Goal: Book appointment/travel/reservation

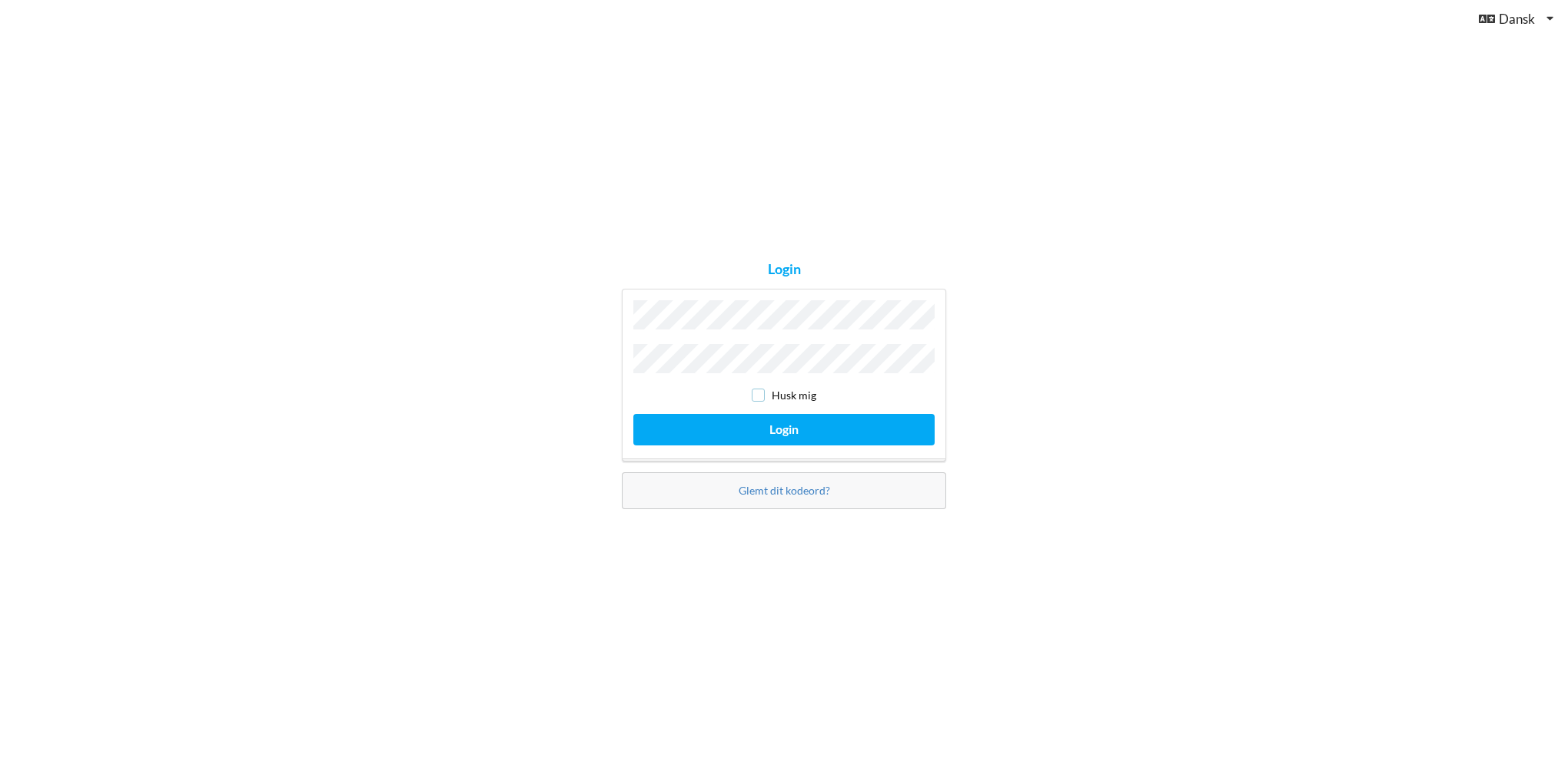
click at [759, 391] on input "checkbox" at bounding box center [758, 395] width 13 height 13
checkbox input "true"
click at [753, 422] on button "Login" at bounding box center [783, 430] width 301 height 32
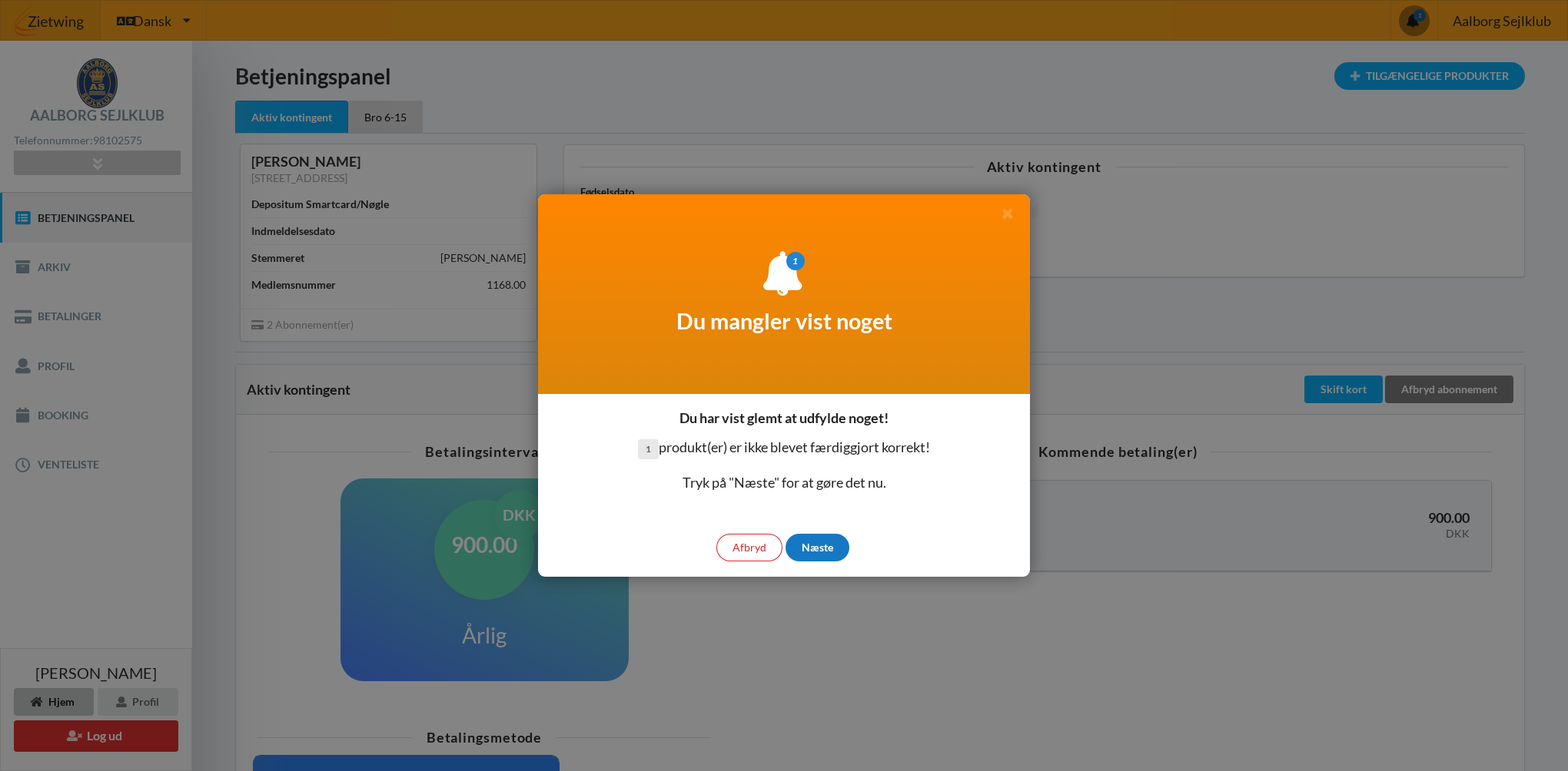
click at [816, 552] on div "Næste" at bounding box center [817, 547] width 64 height 28
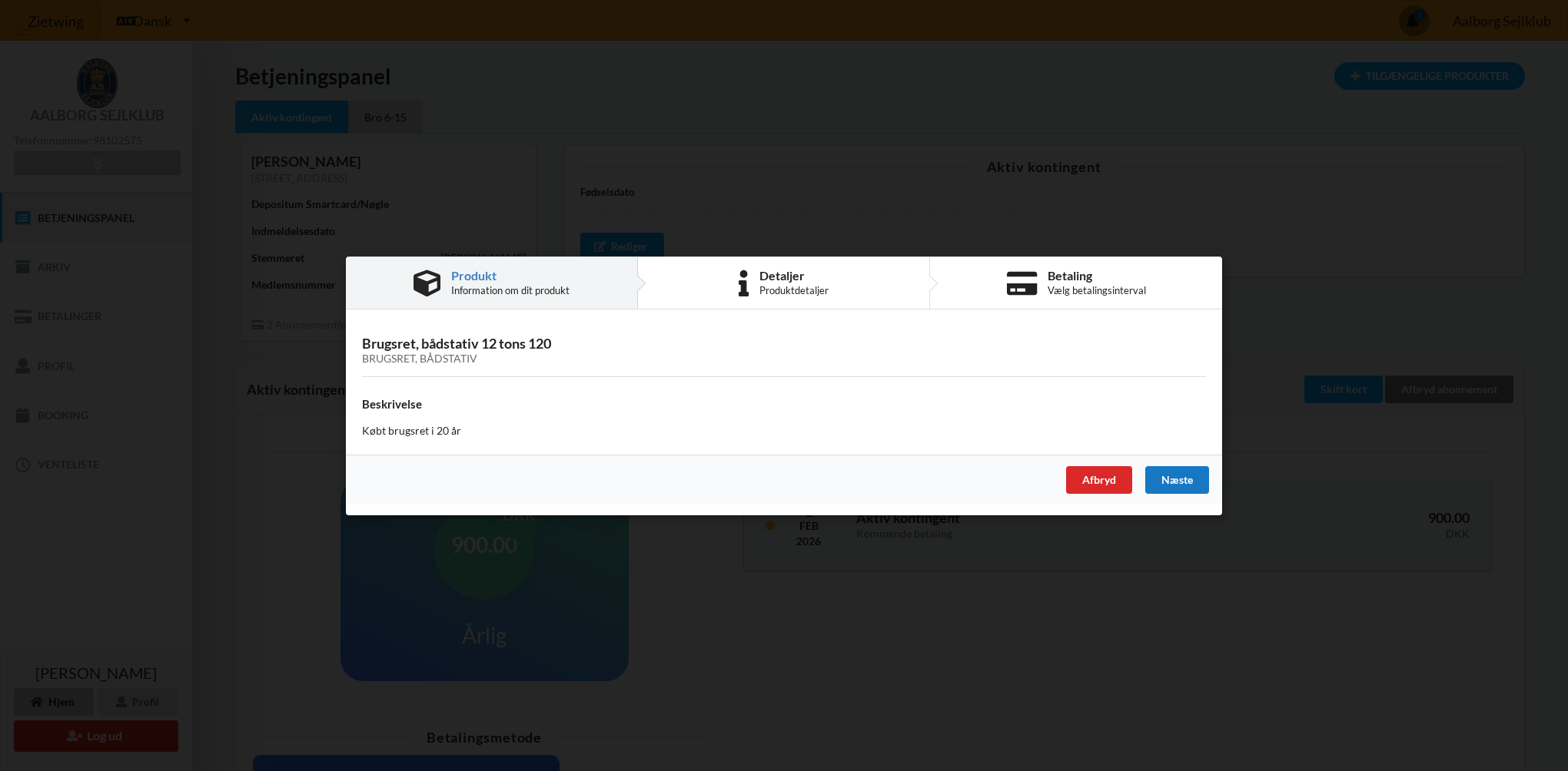
click at [1169, 478] on div "Næste" at bounding box center [1177, 479] width 64 height 28
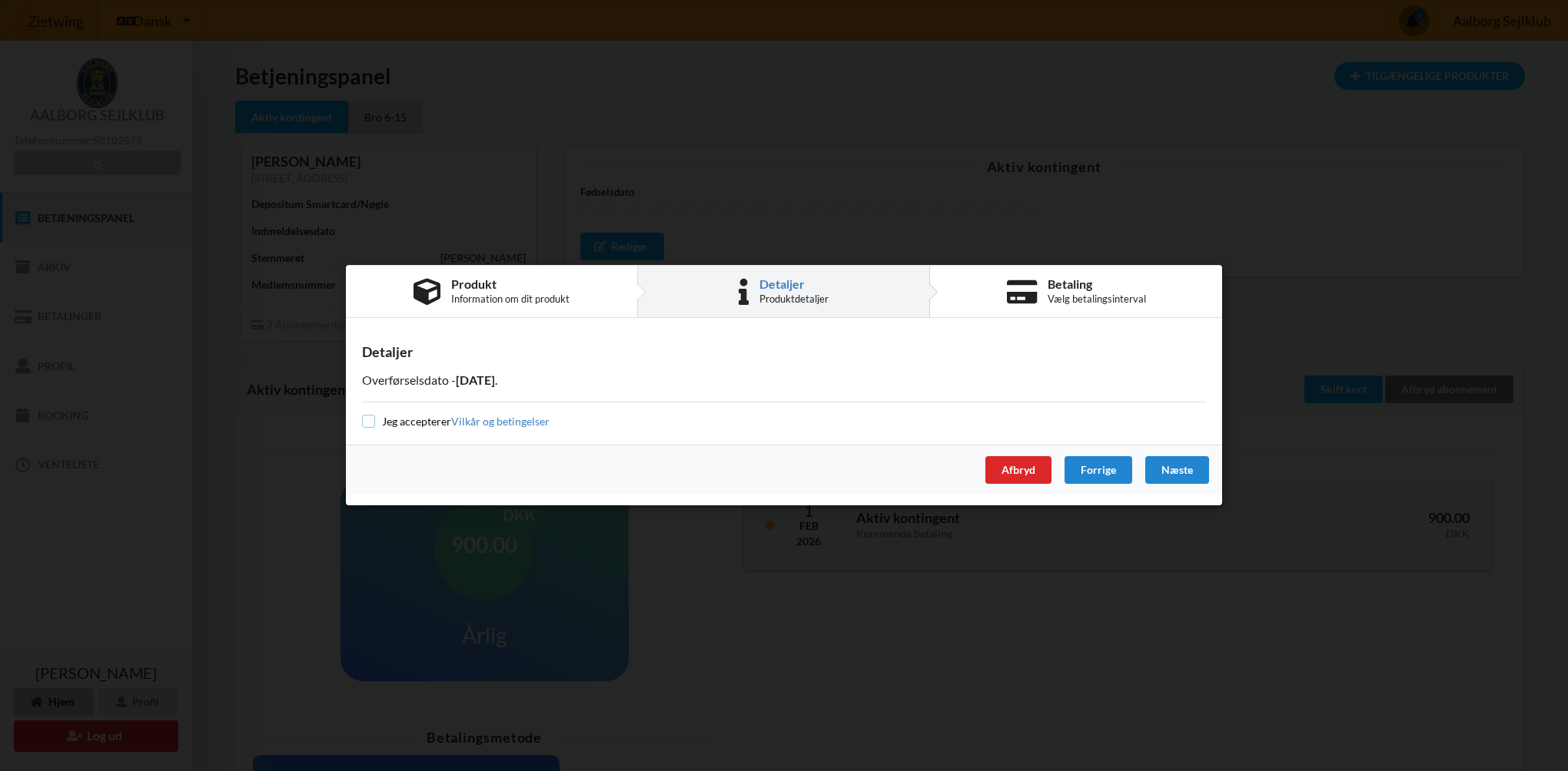
drag, startPoint x: 368, startPoint y: 417, endPoint x: 373, endPoint y: 423, distance: 7.8
click at [368, 418] on input "checkbox" at bounding box center [369, 422] width 13 height 13
checkbox input "true"
click at [1168, 473] on div "Næste" at bounding box center [1177, 471] width 64 height 28
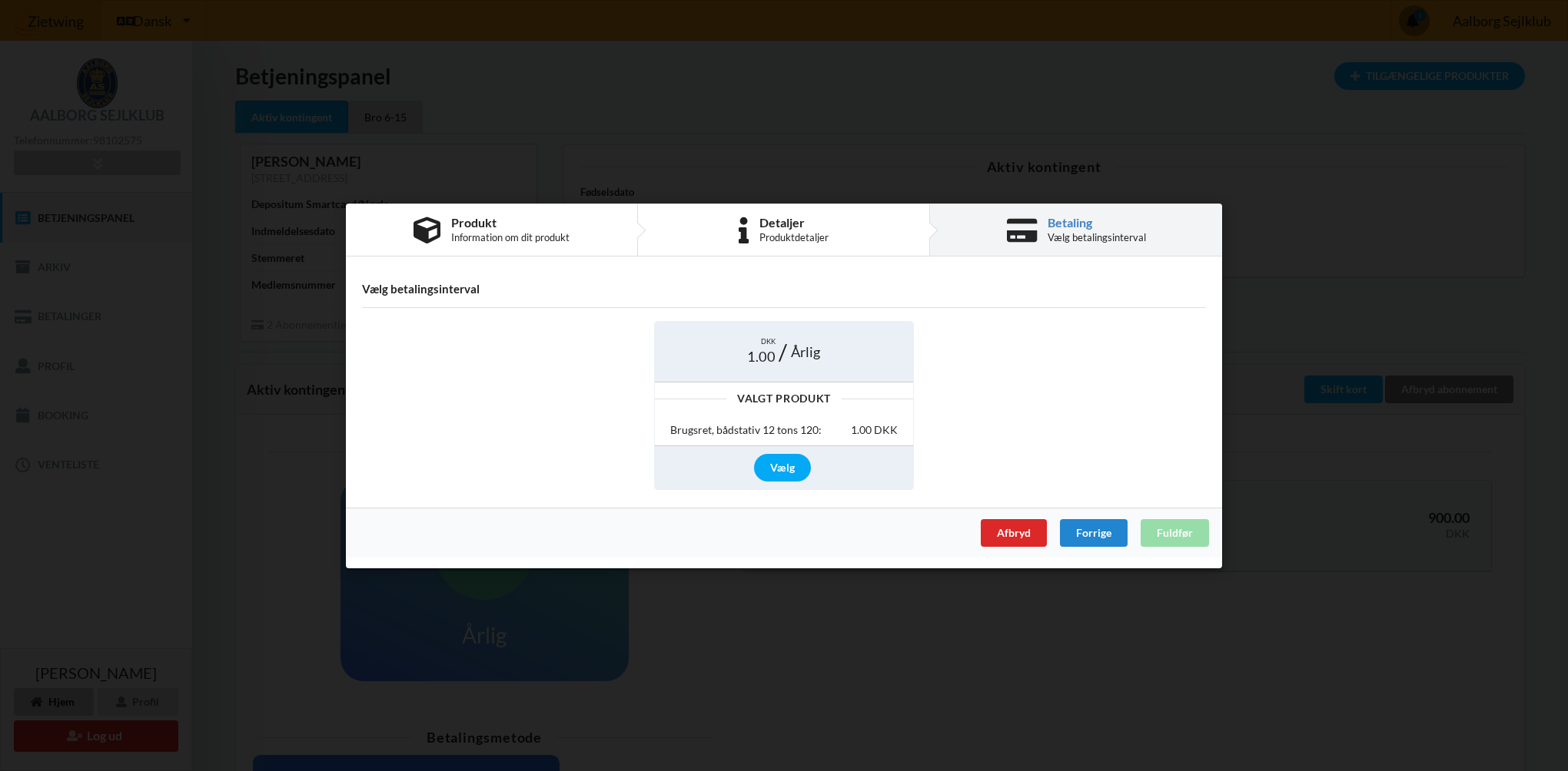
click at [1168, 534] on div "Afbryd Forrige Fuldfør" at bounding box center [783, 532] width 876 height 50
click at [1173, 529] on div "Afbryd Forrige Fuldfør" at bounding box center [783, 532] width 876 height 50
click at [772, 474] on div "Vælg" at bounding box center [782, 468] width 57 height 28
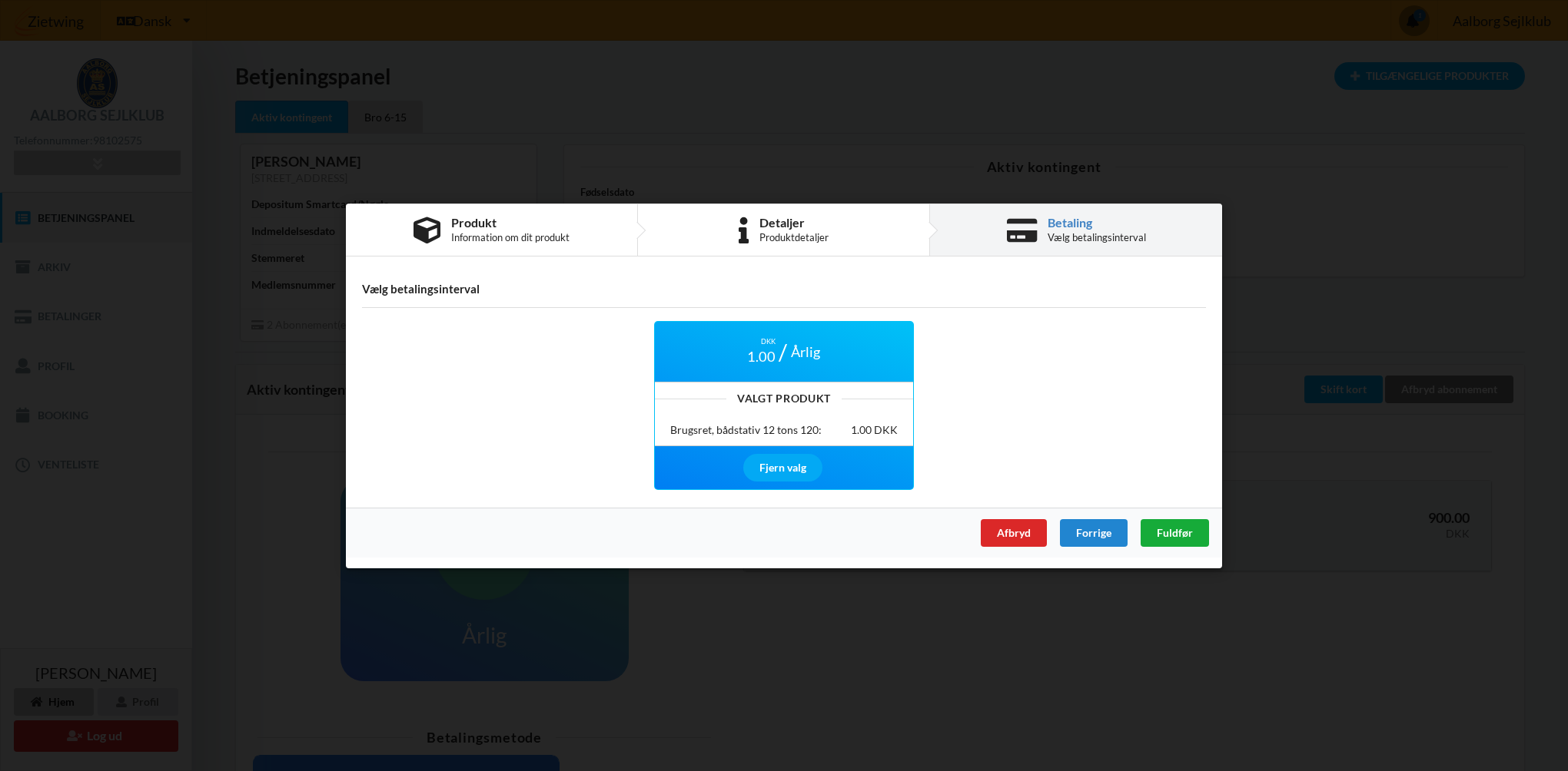
click at [1164, 534] on span "Fuldfør" at bounding box center [1174, 532] width 36 height 13
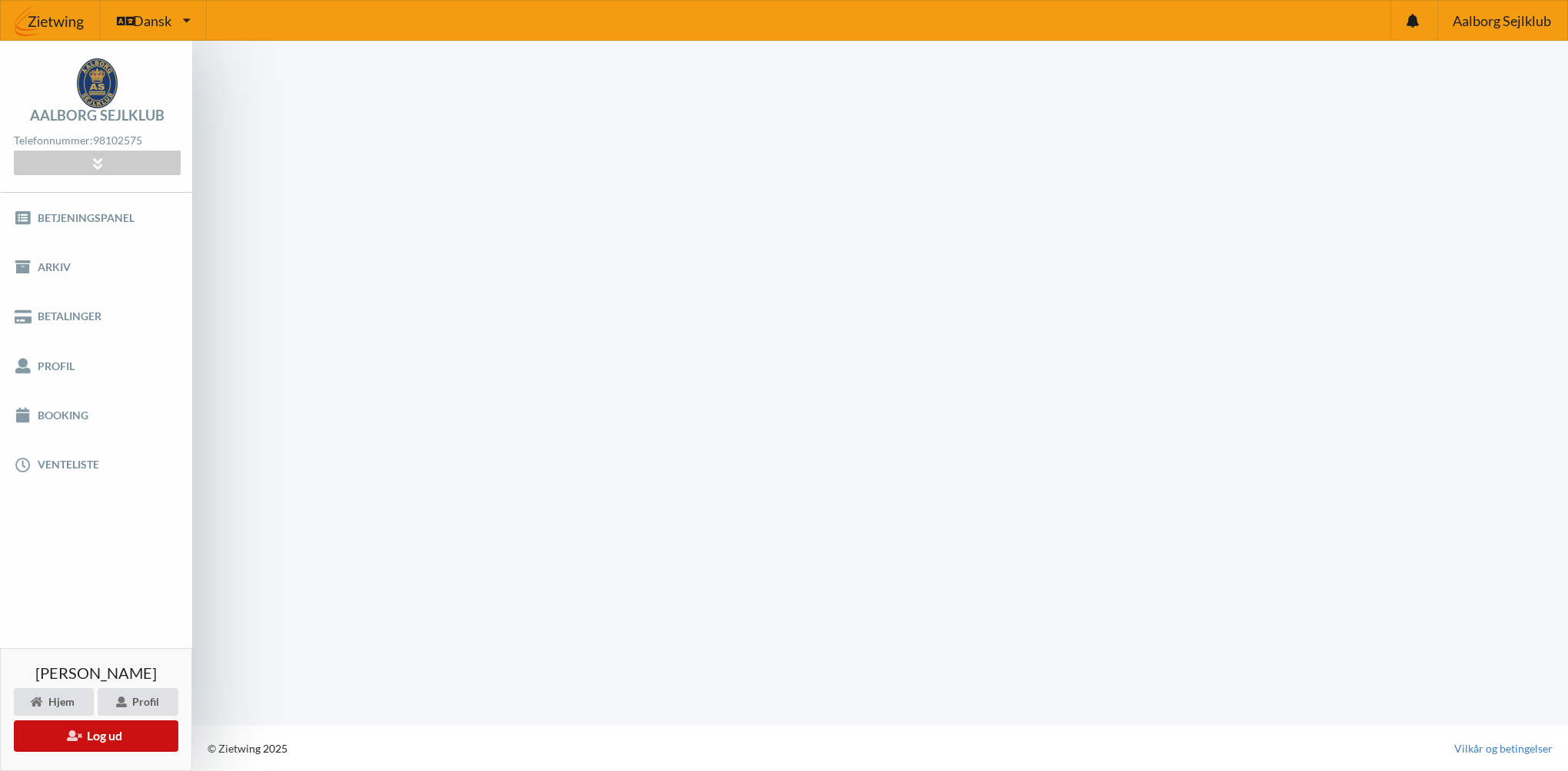
click at [93, 733] on button "Log ud" at bounding box center [95, 737] width 164 height 32
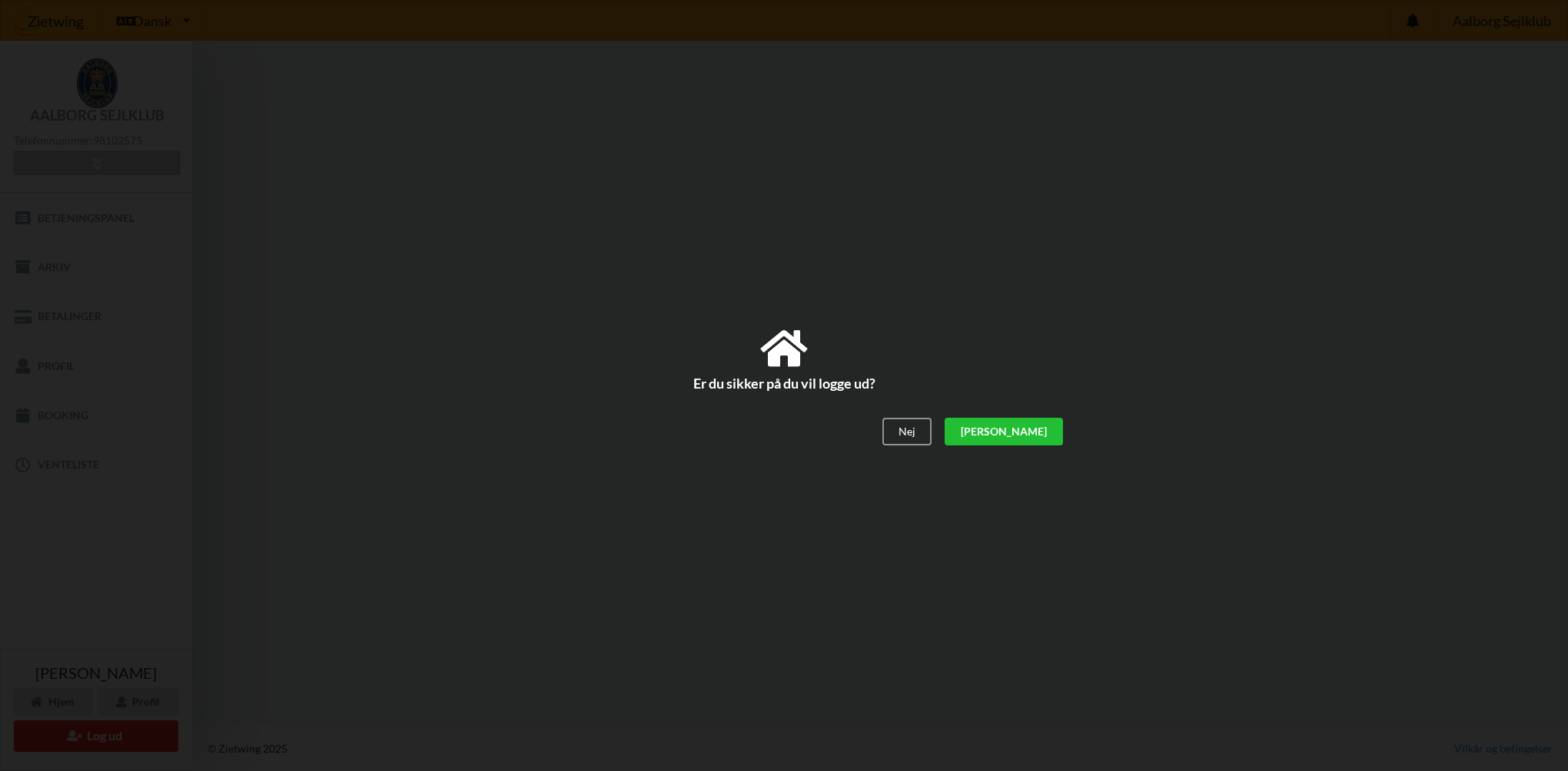
click at [1056, 426] on div "[PERSON_NAME]" at bounding box center [1003, 432] width 118 height 28
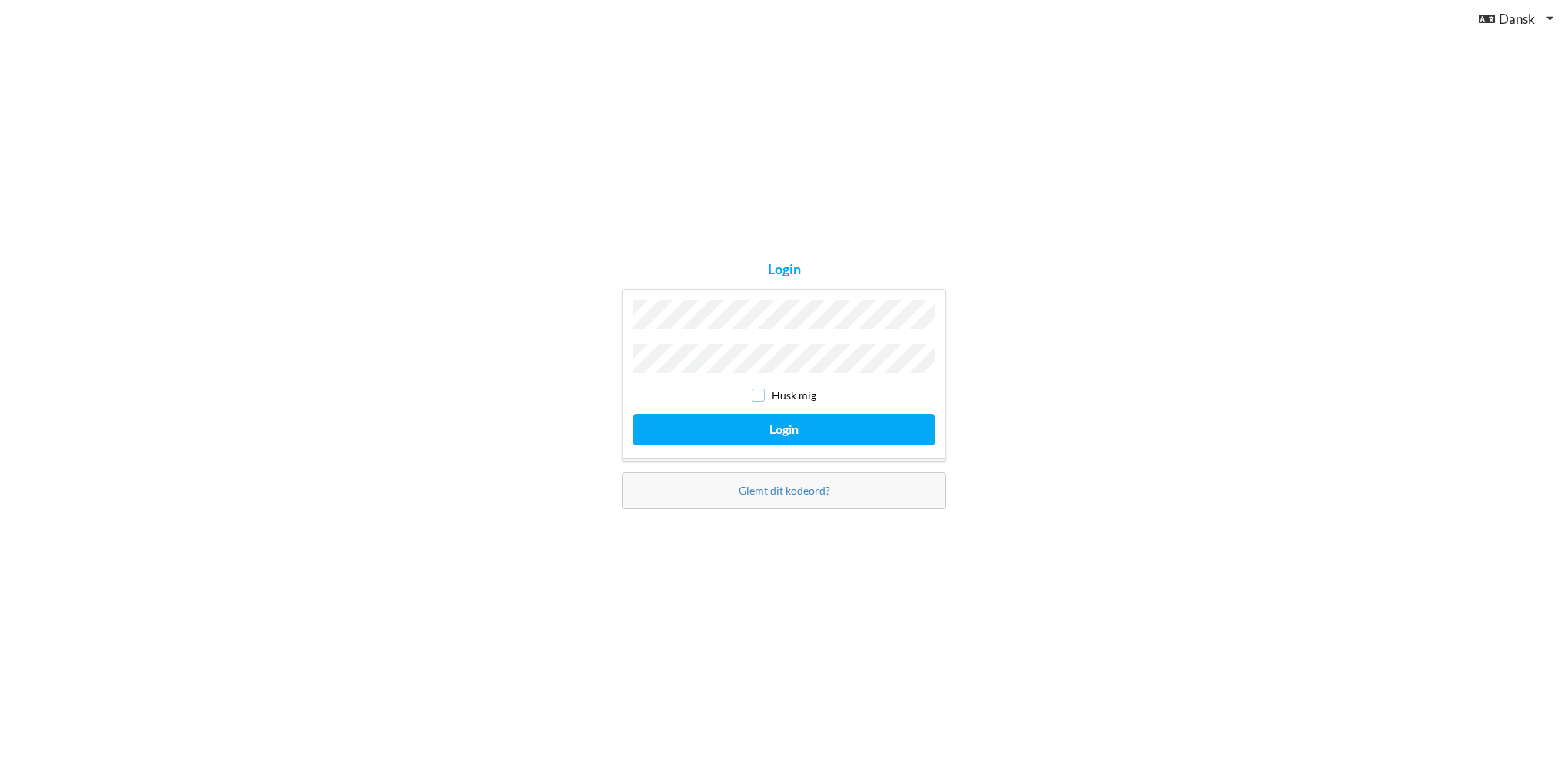
click at [755, 391] on input "checkbox" at bounding box center [758, 395] width 13 height 13
checkbox input "true"
click at [786, 428] on button "Login" at bounding box center [783, 430] width 301 height 32
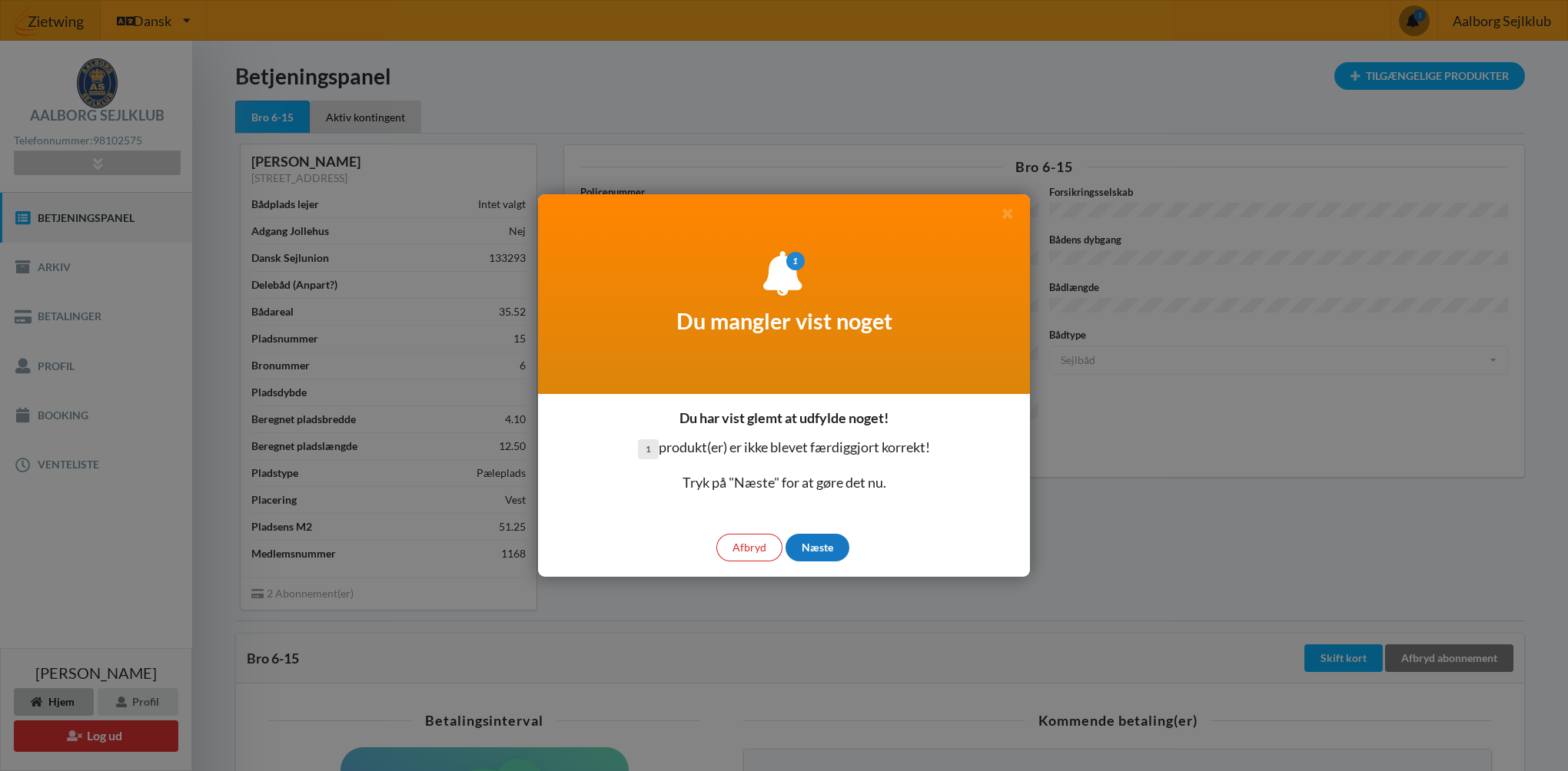
click at [812, 549] on div "Næste" at bounding box center [817, 547] width 64 height 28
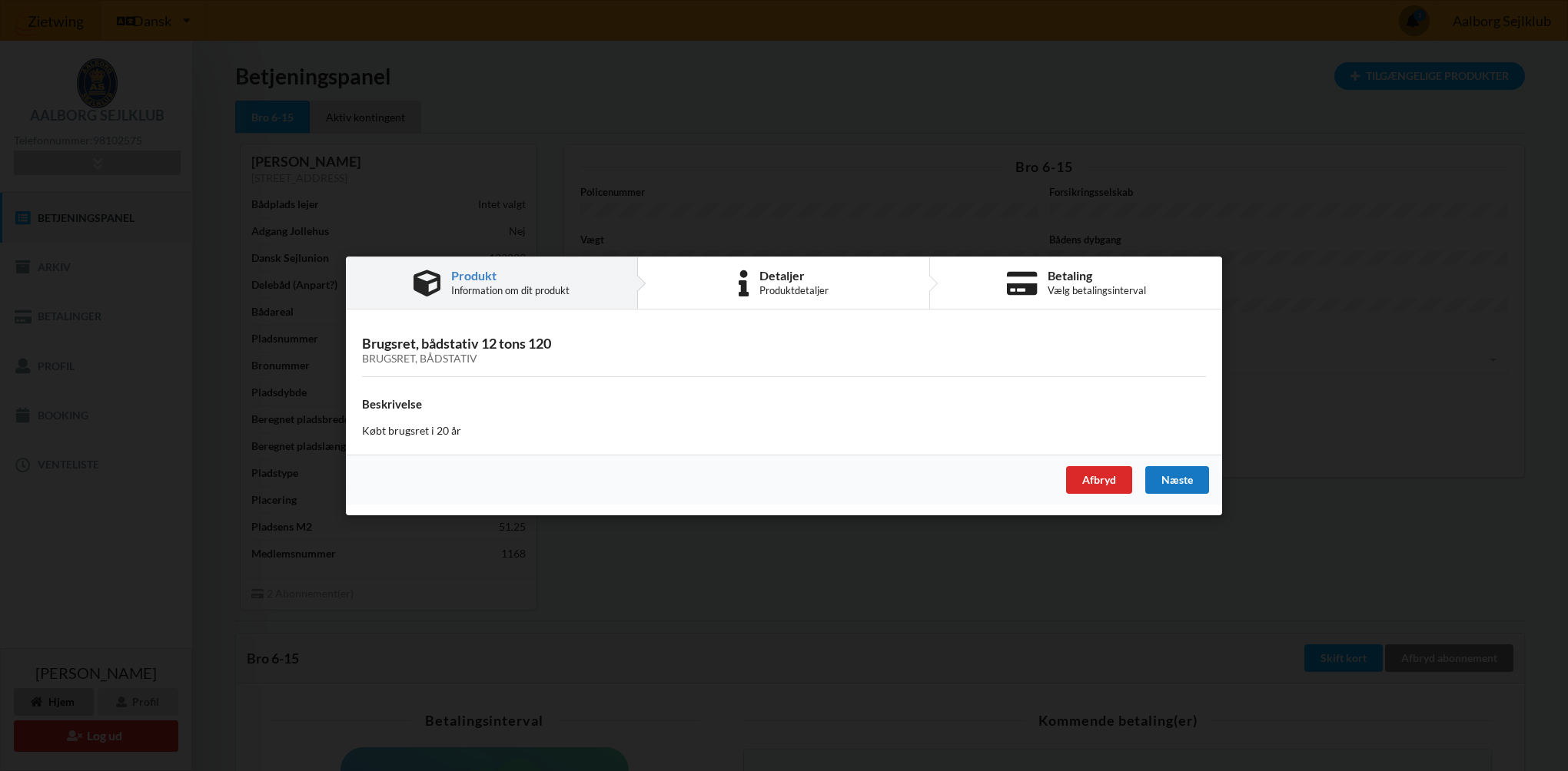
click at [1195, 472] on div "Næste" at bounding box center [1177, 479] width 64 height 28
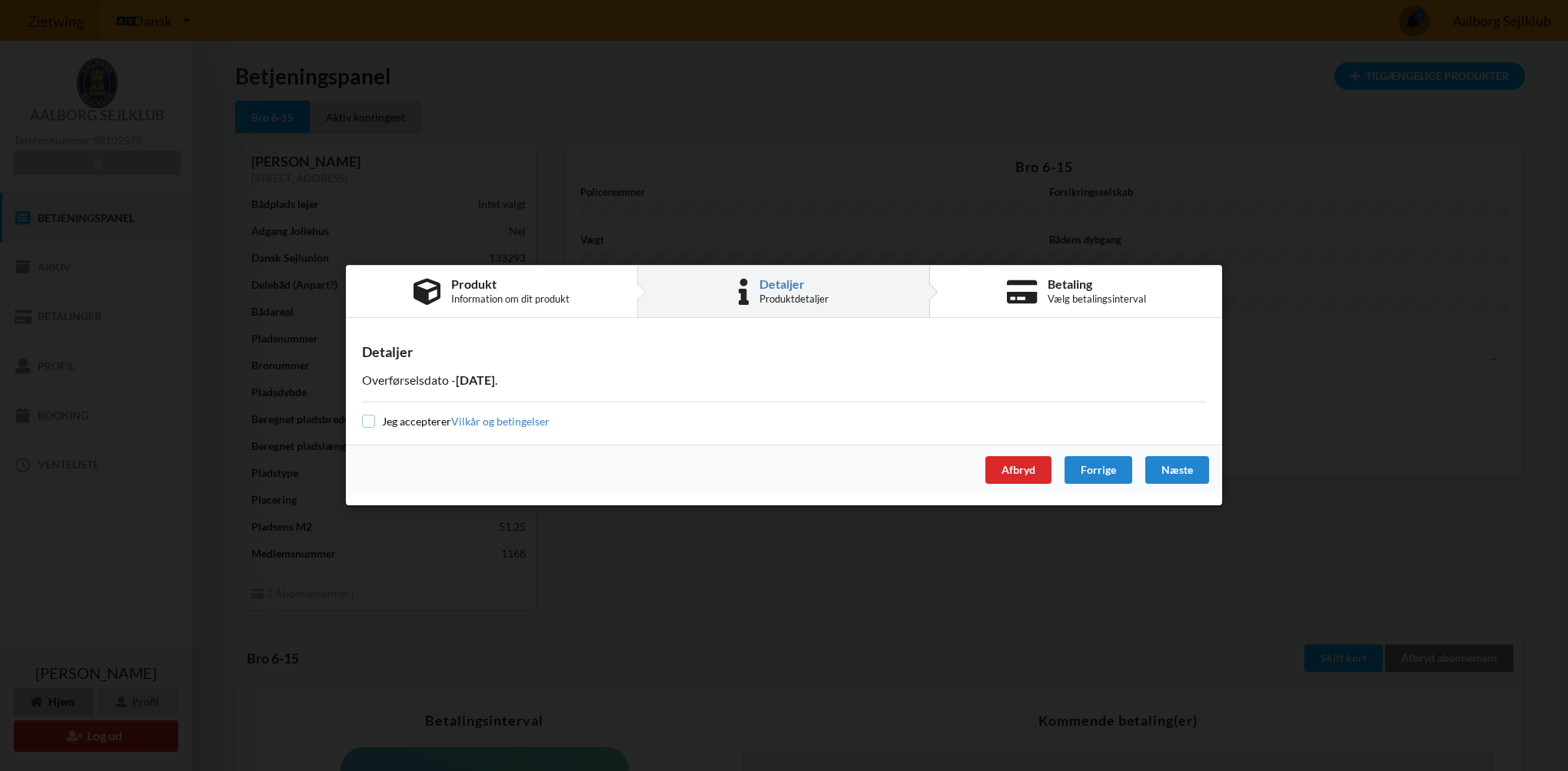
click at [370, 425] on input "checkbox" at bounding box center [369, 422] width 13 height 13
checkbox input "true"
click at [1176, 474] on div "Næste" at bounding box center [1177, 471] width 64 height 28
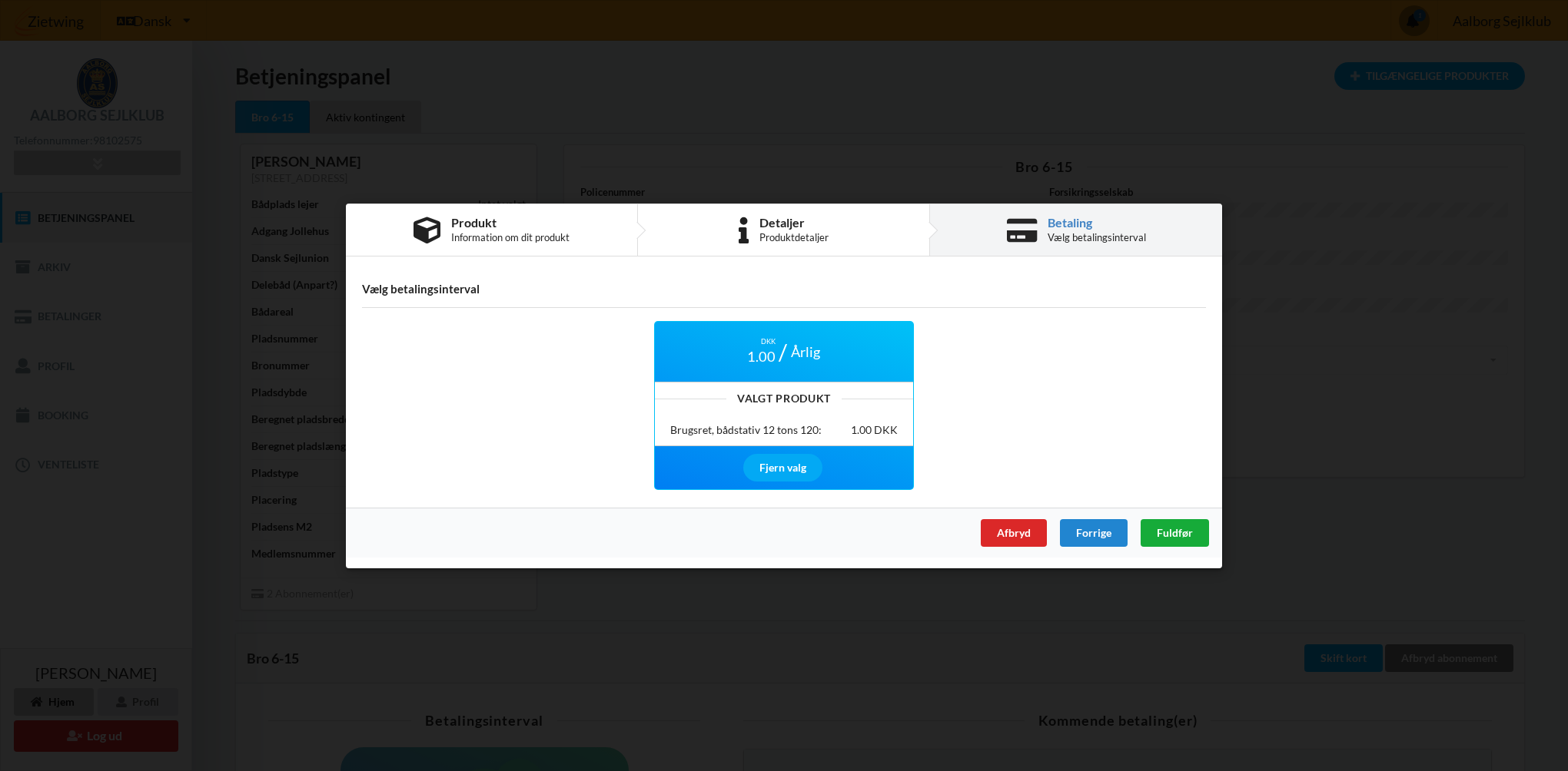
click at [1172, 525] on div "Fuldfør" at bounding box center [1175, 532] width 68 height 28
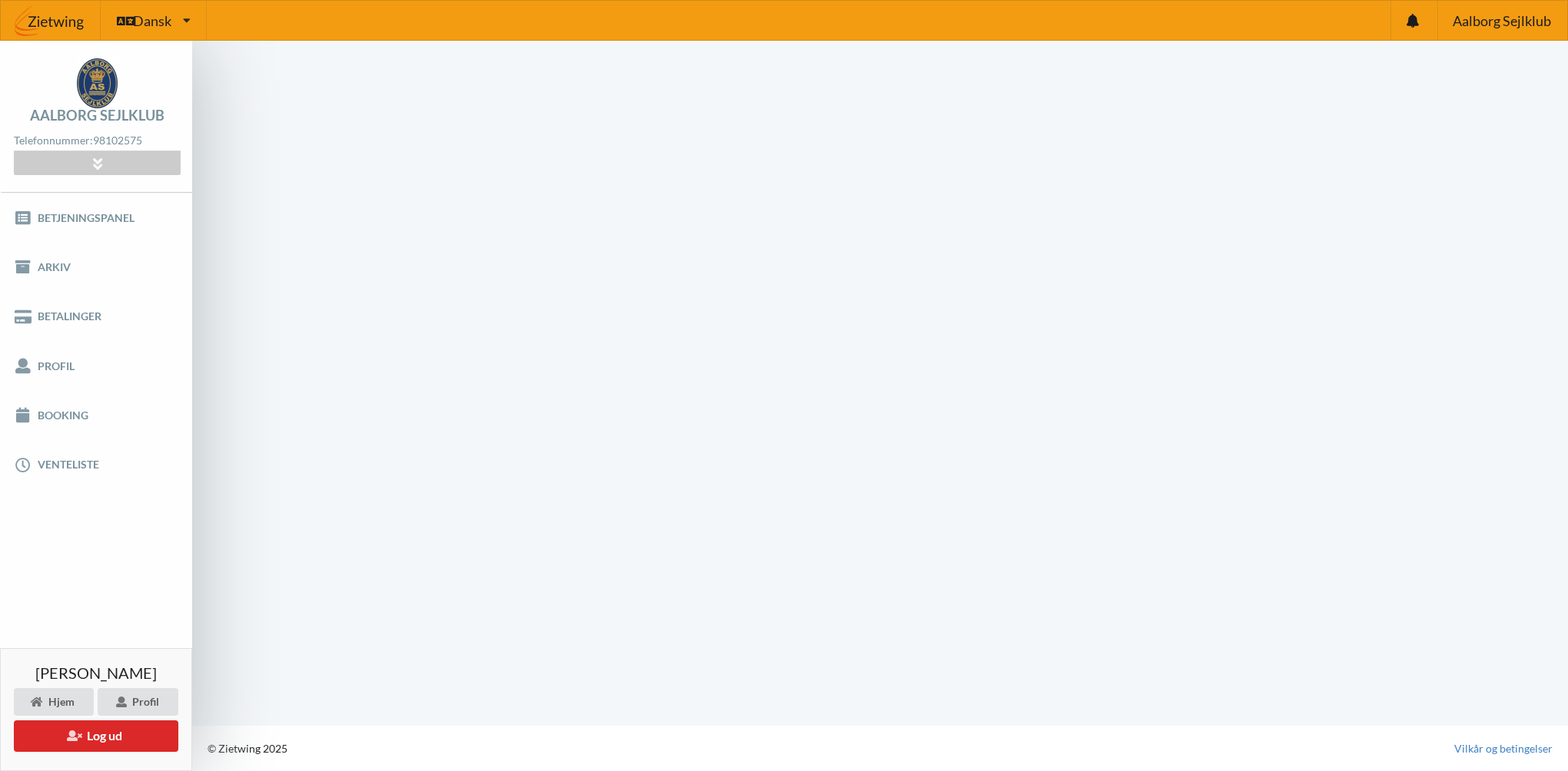
scroll to position [1, 0]
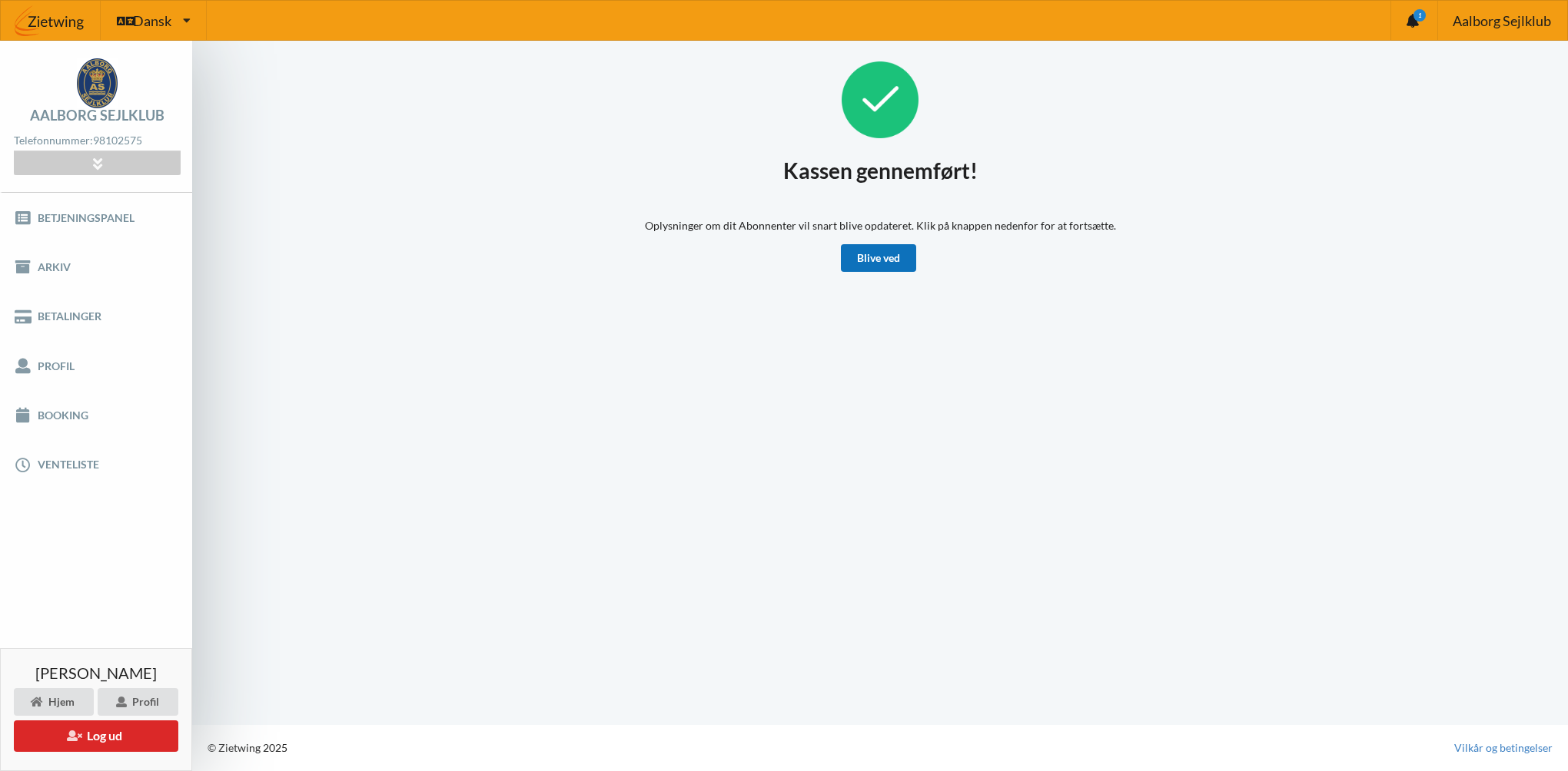
click at [873, 261] on link "Blive ved" at bounding box center [879, 258] width 75 height 28
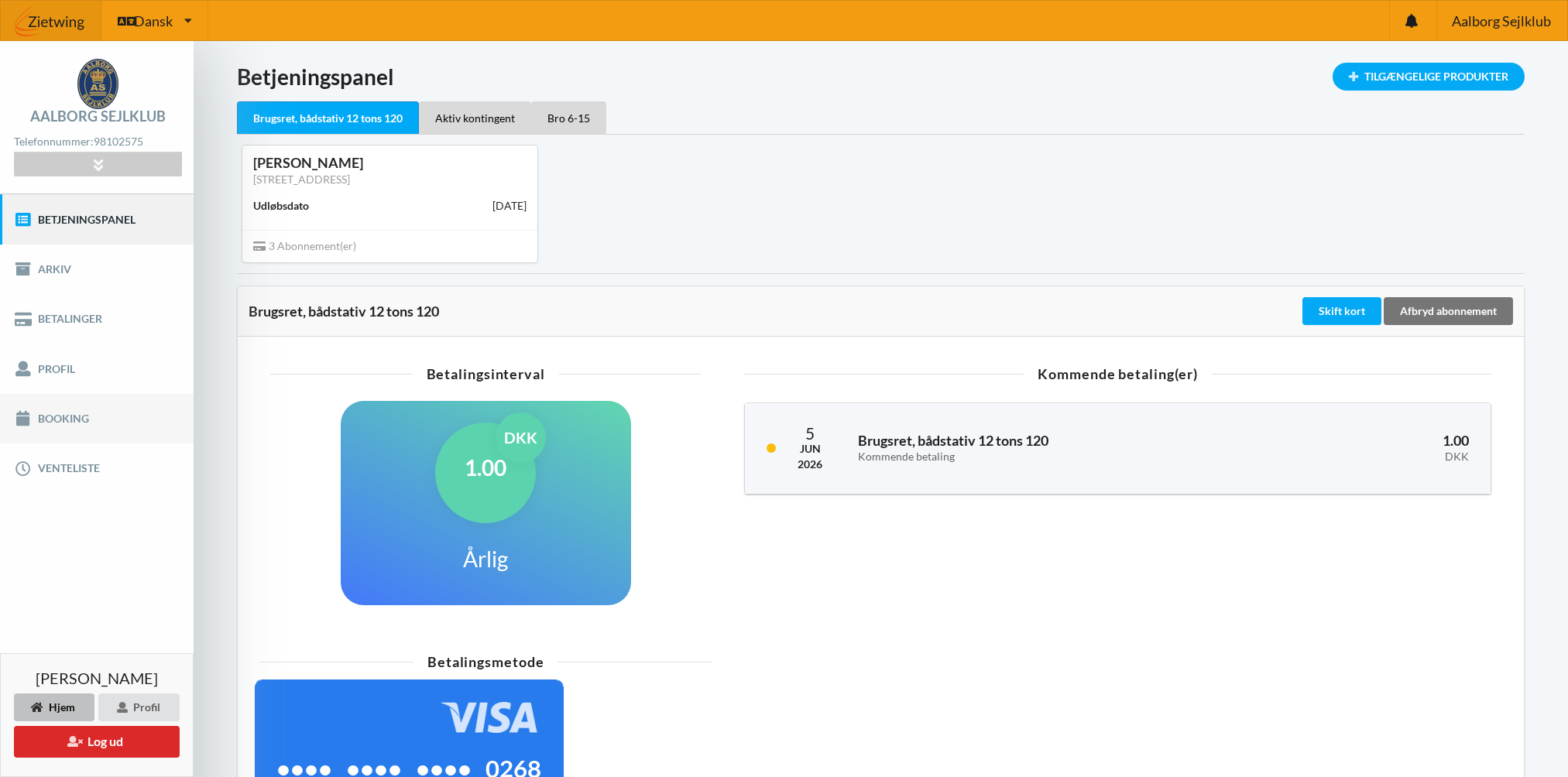
click at [46, 421] on link "Booking" at bounding box center [97, 419] width 194 height 50
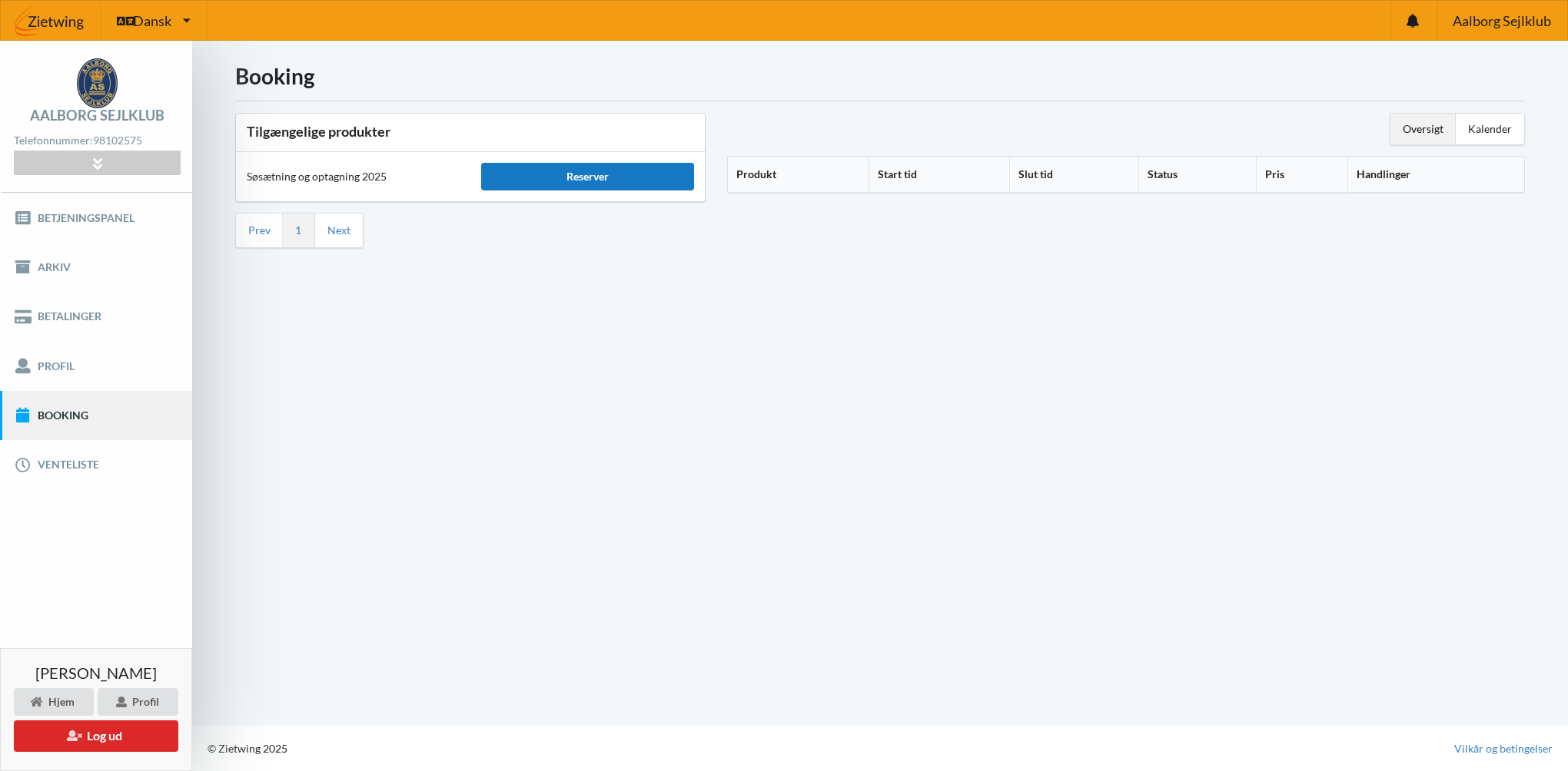
click at [606, 178] on div "Reserver" at bounding box center [588, 176] width 213 height 28
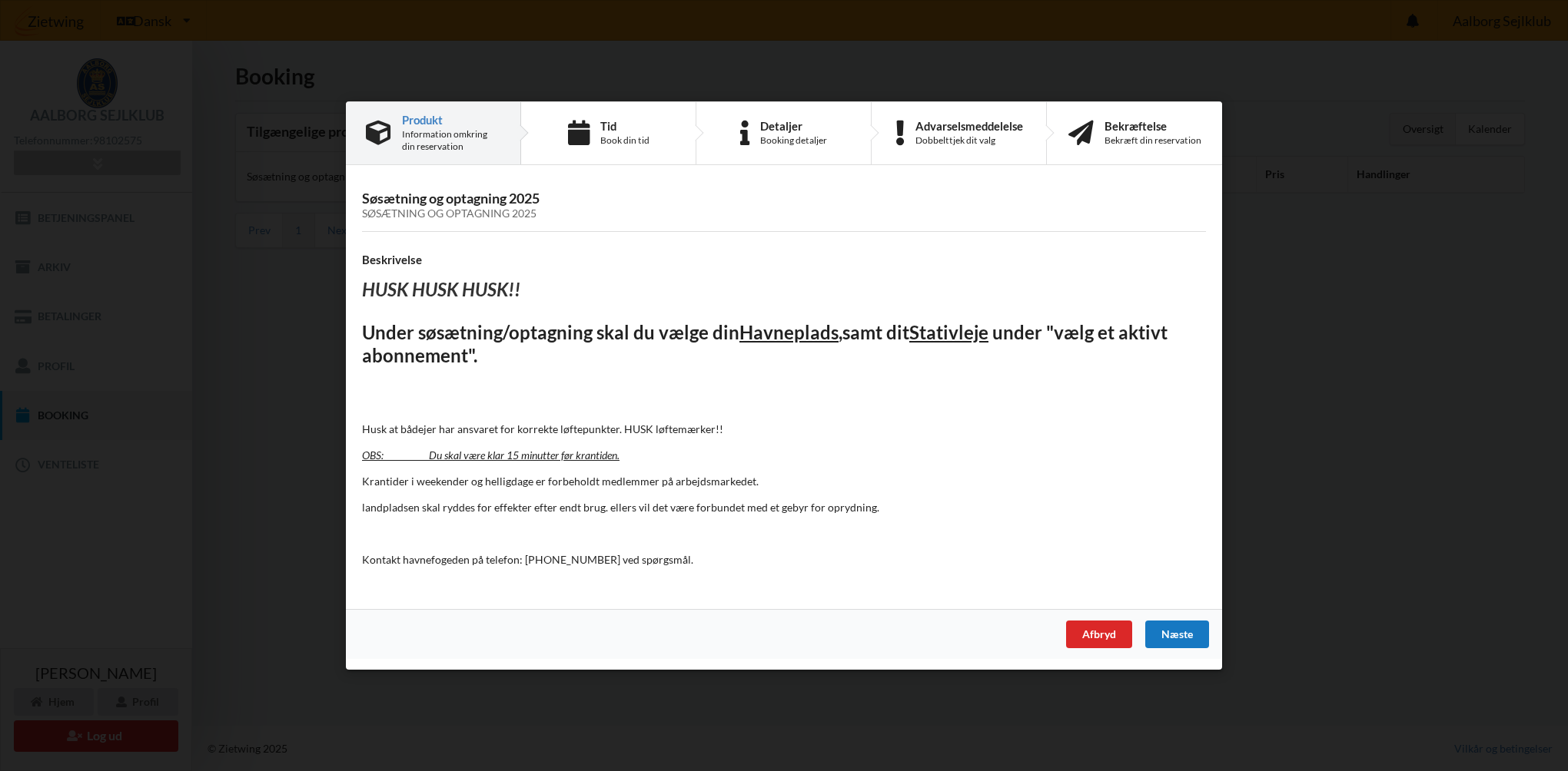
click at [1172, 633] on div "Næste" at bounding box center [1177, 634] width 64 height 28
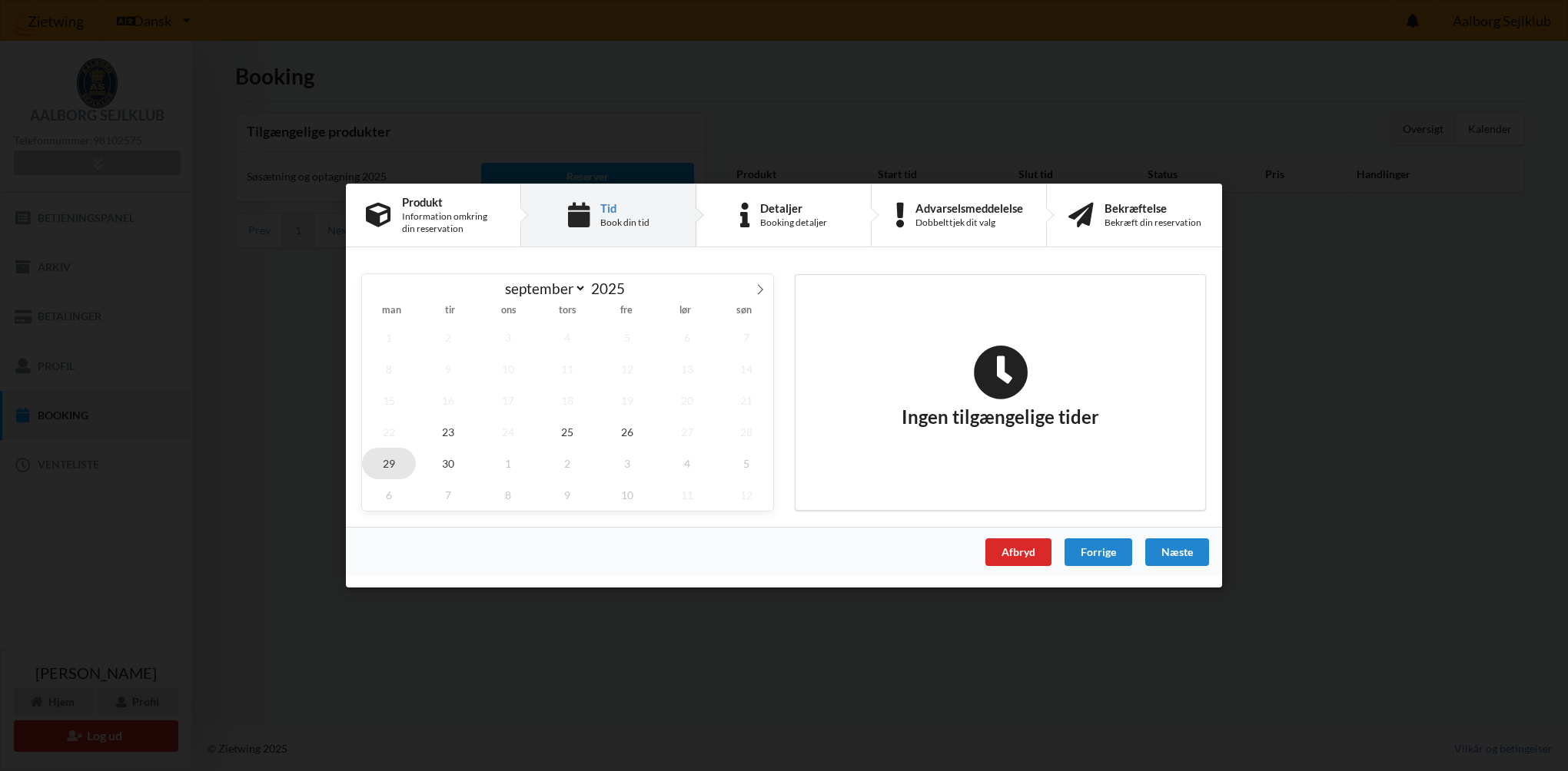
click at [383, 465] on span "29" at bounding box center [389, 464] width 54 height 32
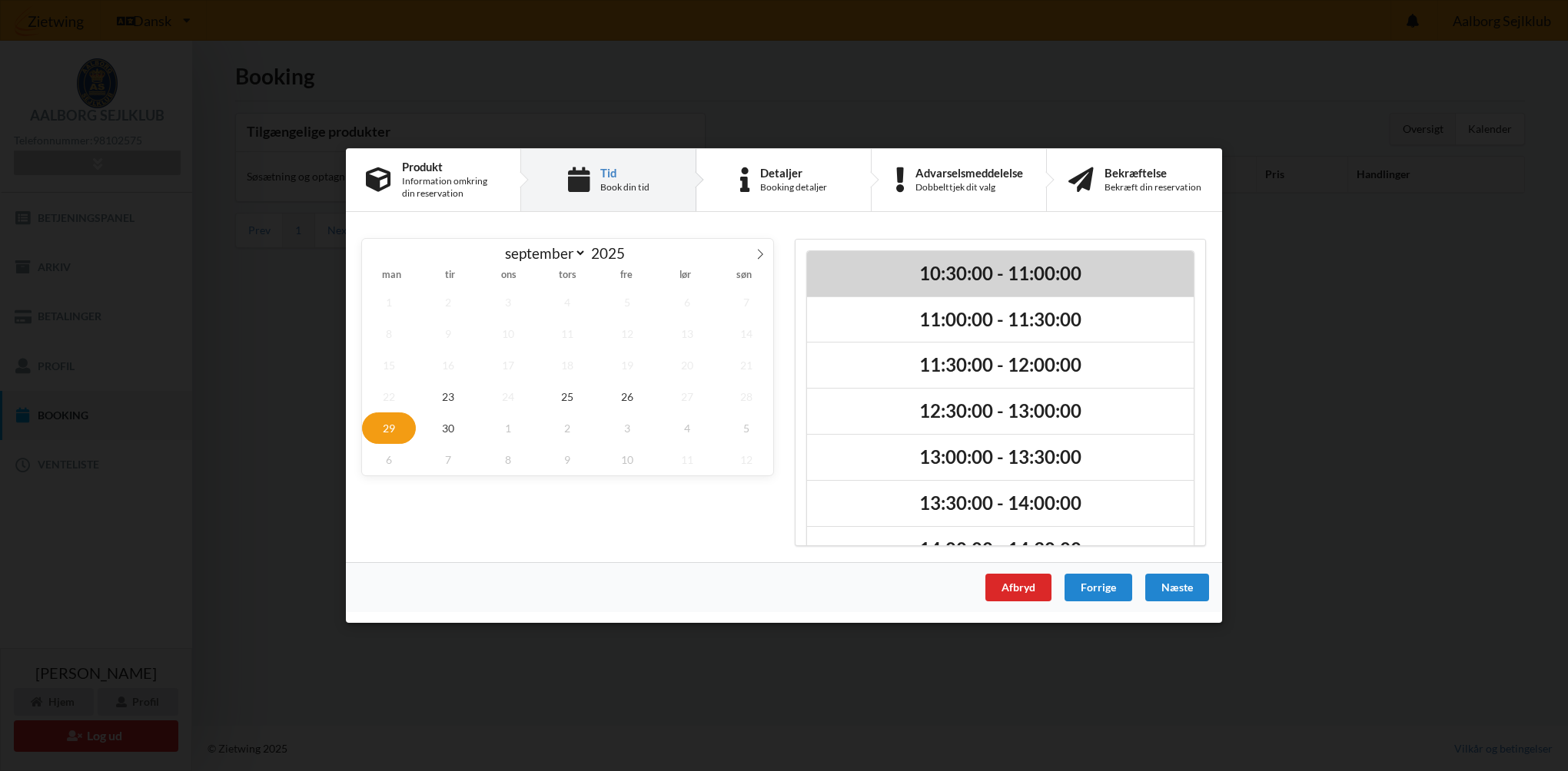
click at [917, 273] on h2 "10:30:00 - 11:00:00" at bounding box center [1001, 274] width 365 height 24
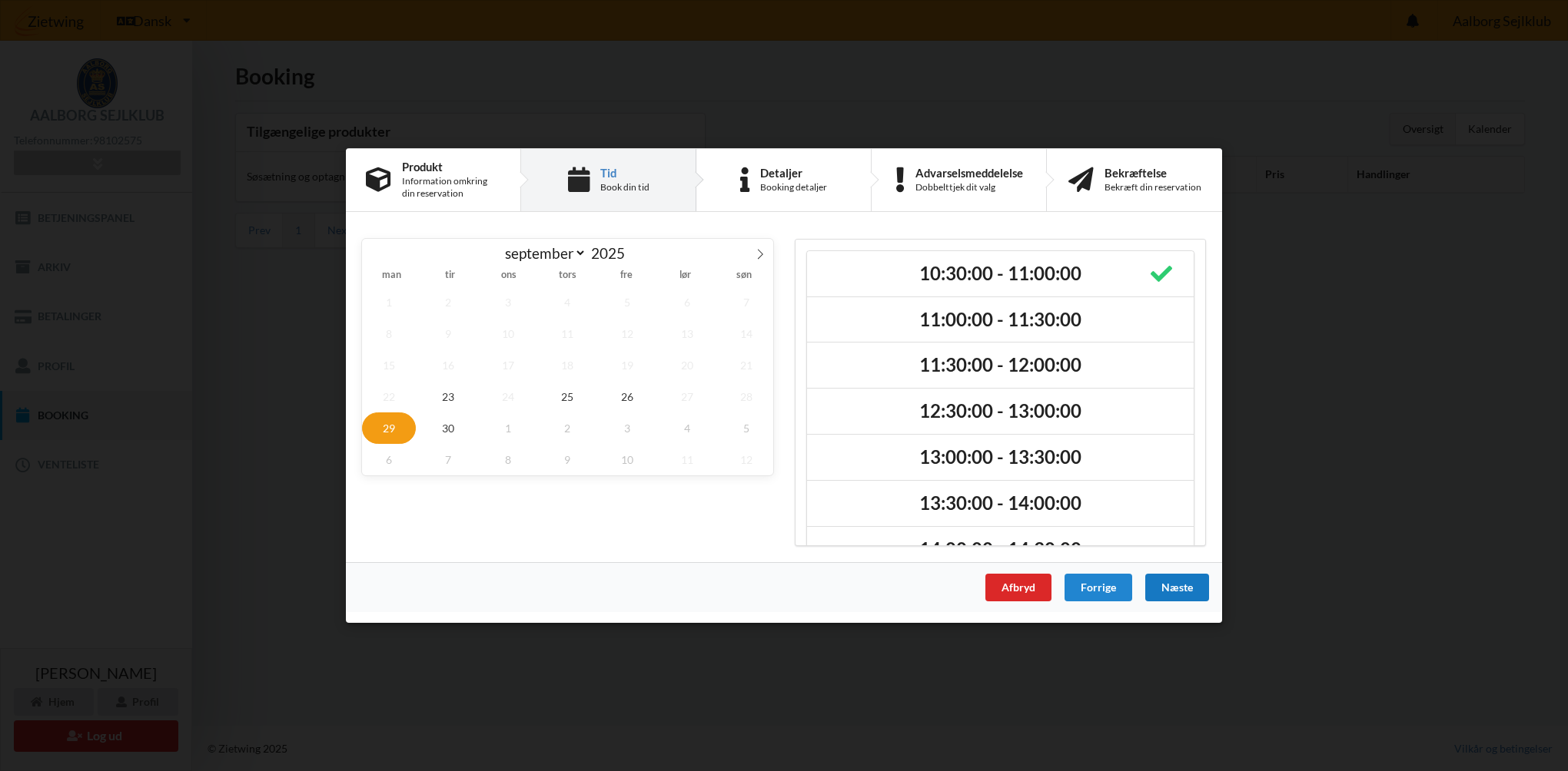
click at [1169, 592] on div "Næste" at bounding box center [1177, 588] width 64 height 28
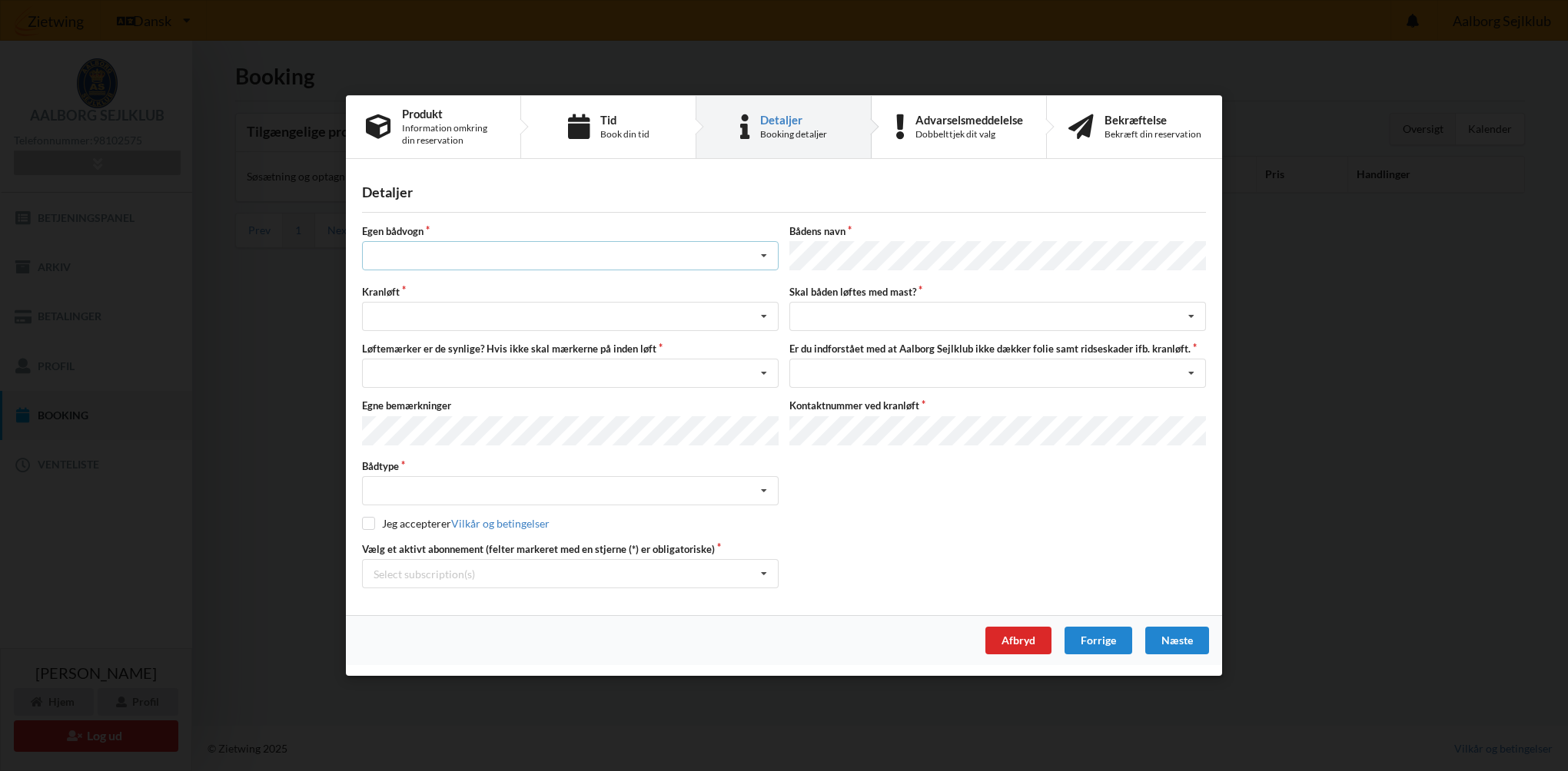
click at [762, 256] on icon at bounding box center [763, 256] width 23 height 29
click at [729, 345] on div "nej" at bounding box center [570, 341] width 415 height 29
click at [765, 318] on icon at bounding box center [763, 317] width 23 height 29
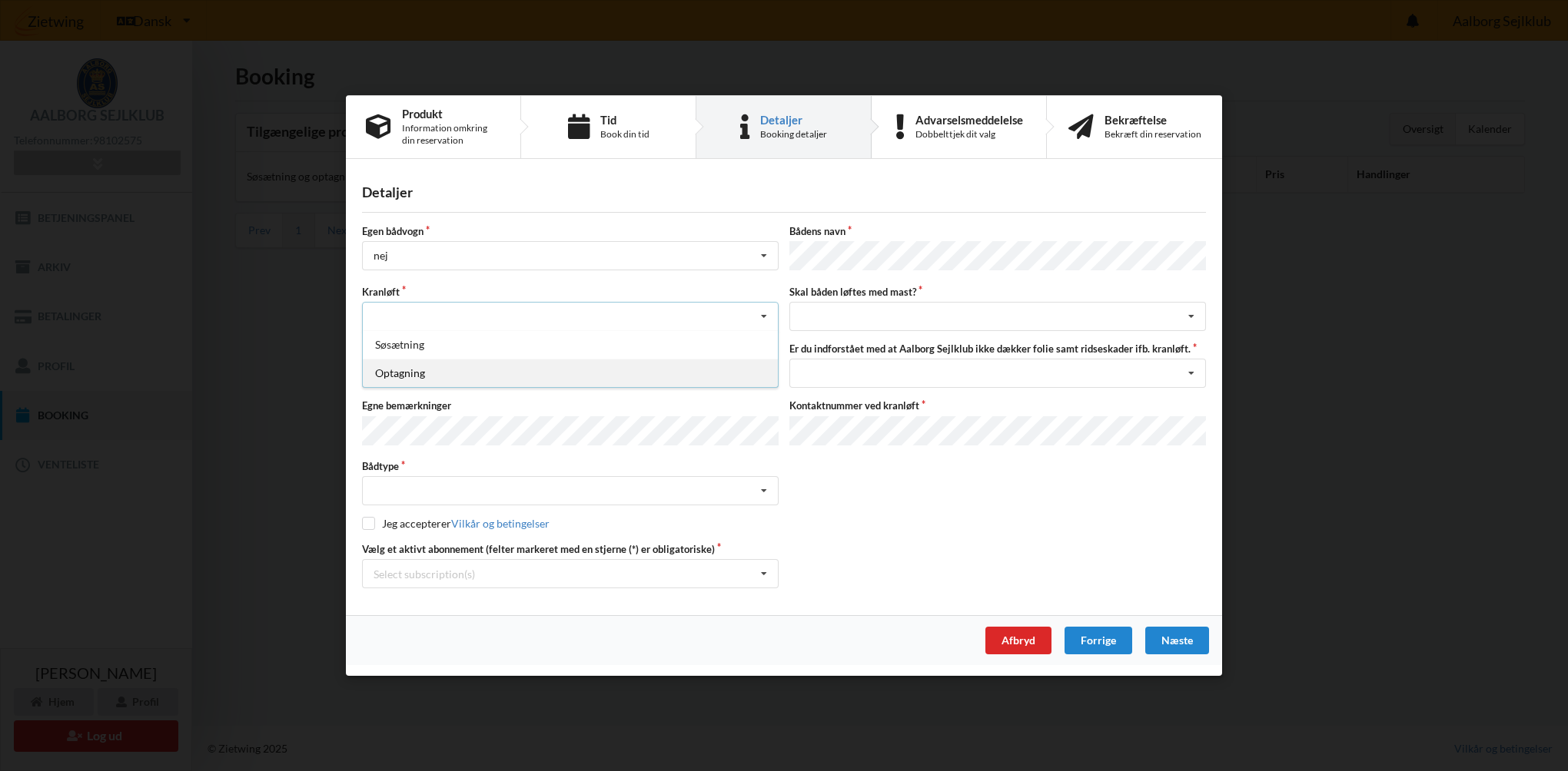
click at [386, 370] on div "Optagning" at bounding box center [570, 373] width 415 height 29
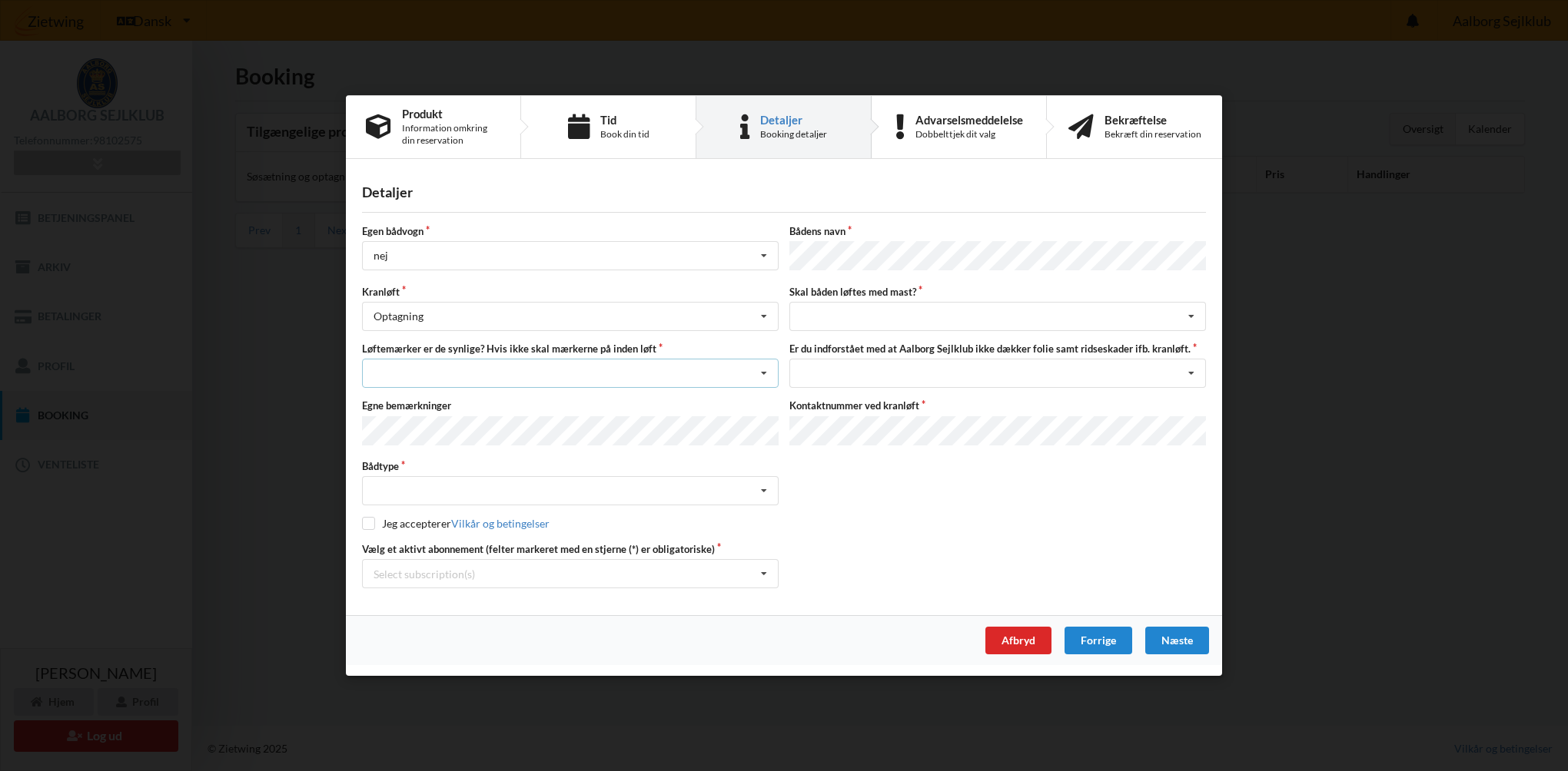
click at [766, 372] on icon at bounding box center [763, 374] width 23 height 29
click at [637, 430] on div "Ja, mine mærker er synlige og intakte" at bounding box center [570, 430] width 415 height 29
click at [762, 488] on icon at bounding box center [763, 492] width 23 height 29
click at [485, 547] on div "Sejlbåd" at bounding box center [570, 548] width 415 height 29
click at [368, 518] on input "checkbox" at bounding box center [369, 523] width 13 height 13
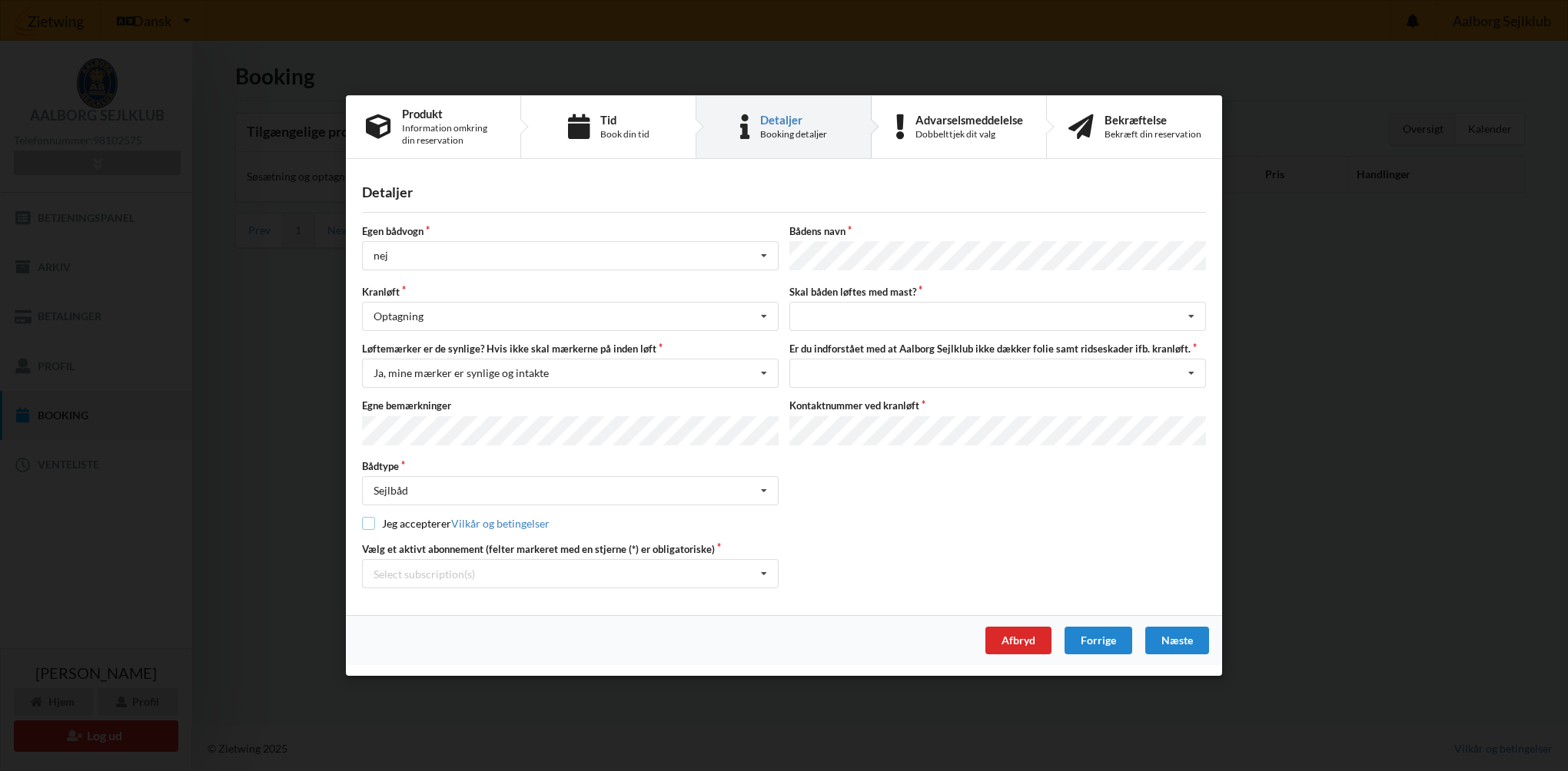
checkbox input "true"
click at [765, 573] on icon at bounding box center [763, 574] width 23 height 29
click at [577, 663] on div "* Bro 6-15" at bounding box center [570, 659] width 415 height 29
click at [1191, 319] on icon at bounding box center [1191, 317] width 23 height 29
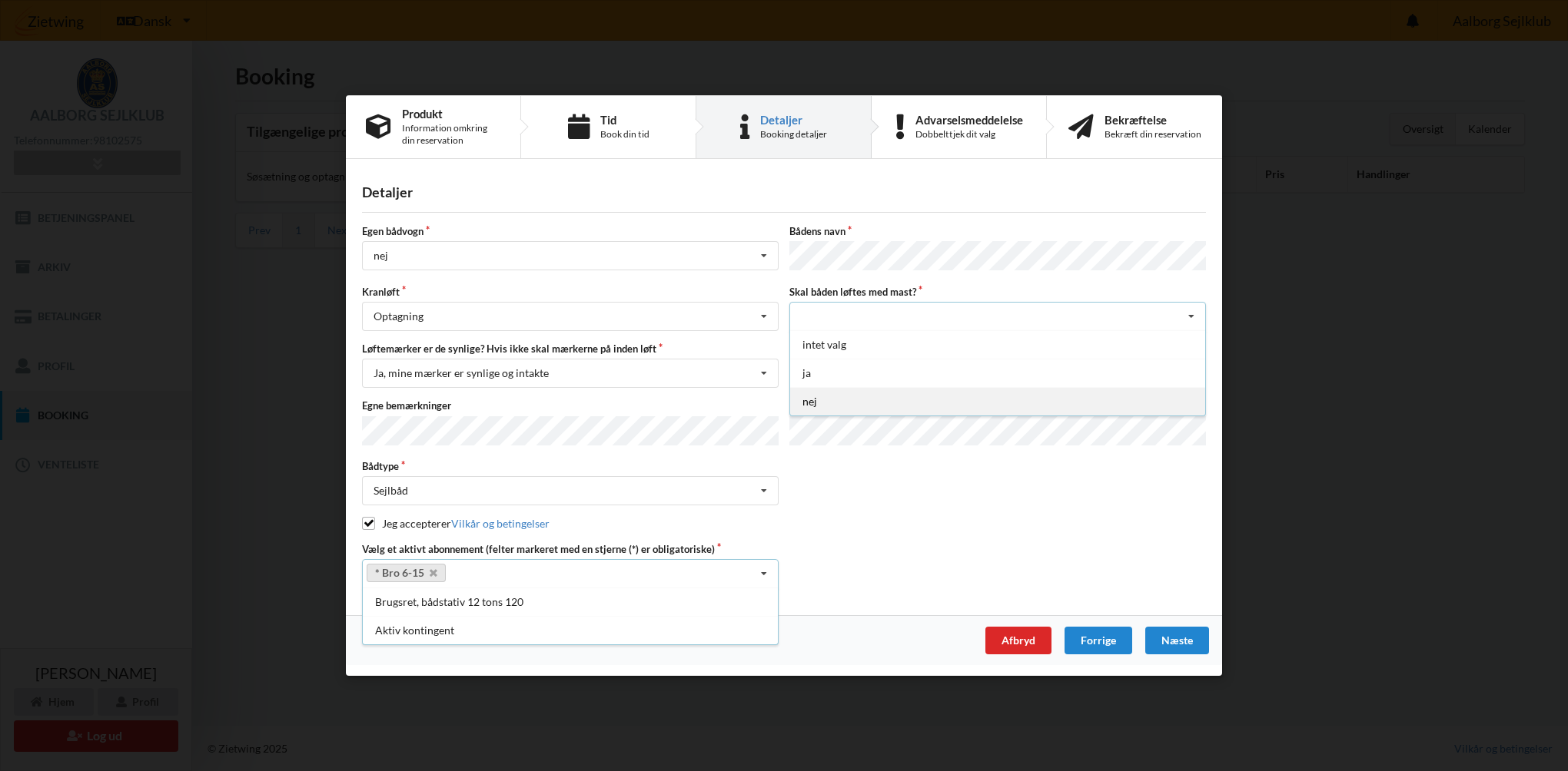
click at [1076, 399] on div "nej" at bounding box center [998, 402] width 415 height 29
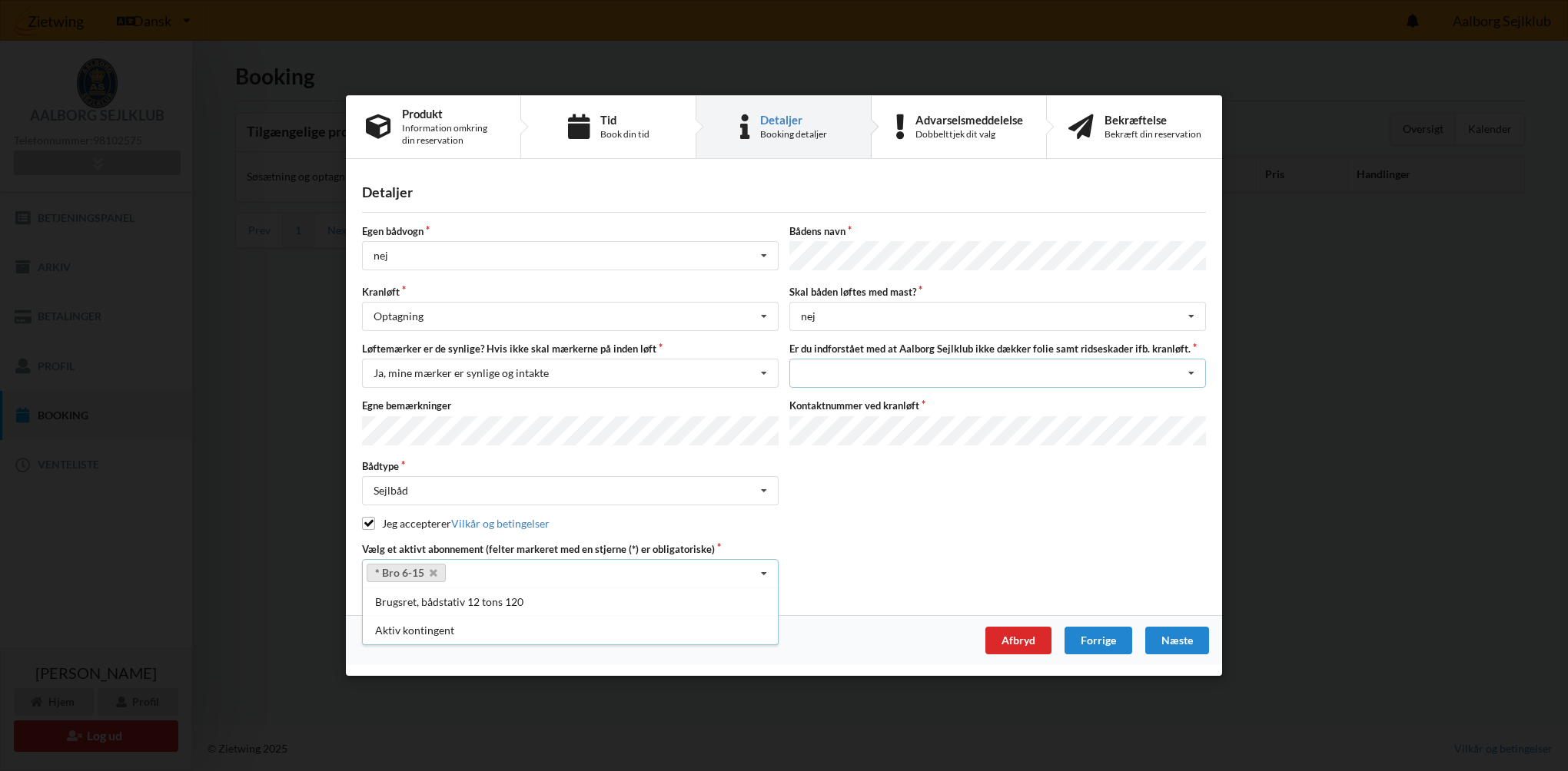
click at [1195, 375] on icon at bounding box center [1191, 374] width 23 height 29
click at [1095, 407] on div "Jeg har tæpper med og tager selv ansvaret for eventuelle folie samt ridseskader" at bounding box center [998, 402] width 415 height 29
click at [1180, 638] on div "Næste" at bounding box center [1177, 641] width 64 height 28
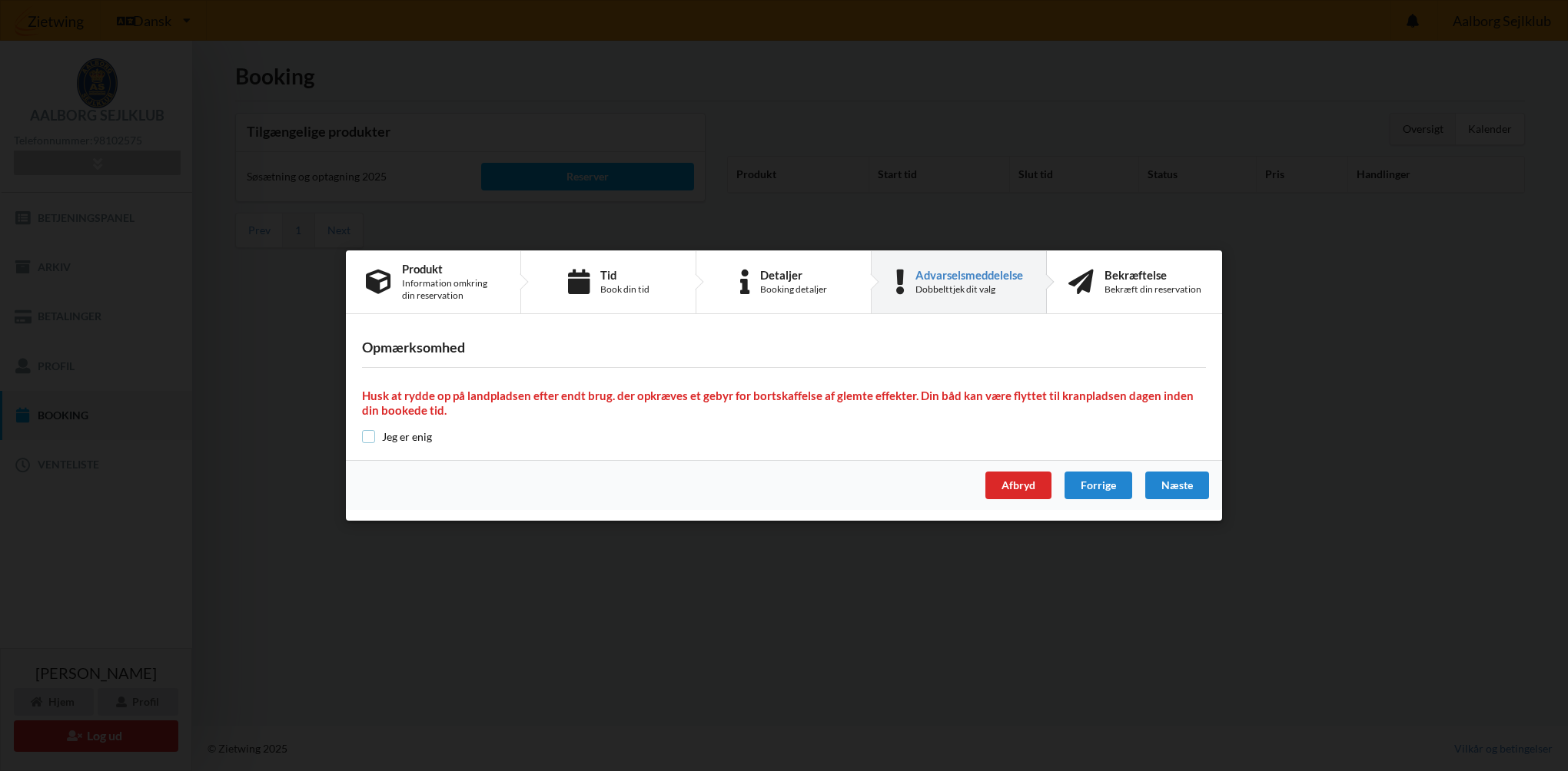
click at [369, 440] on input "checkbox" at bounding box center [369, 437] width 13 height 13
checkbox input "true"
click at [1168, 492] on div "Næste" at bounding box center [1177, 485] width 64 height 28
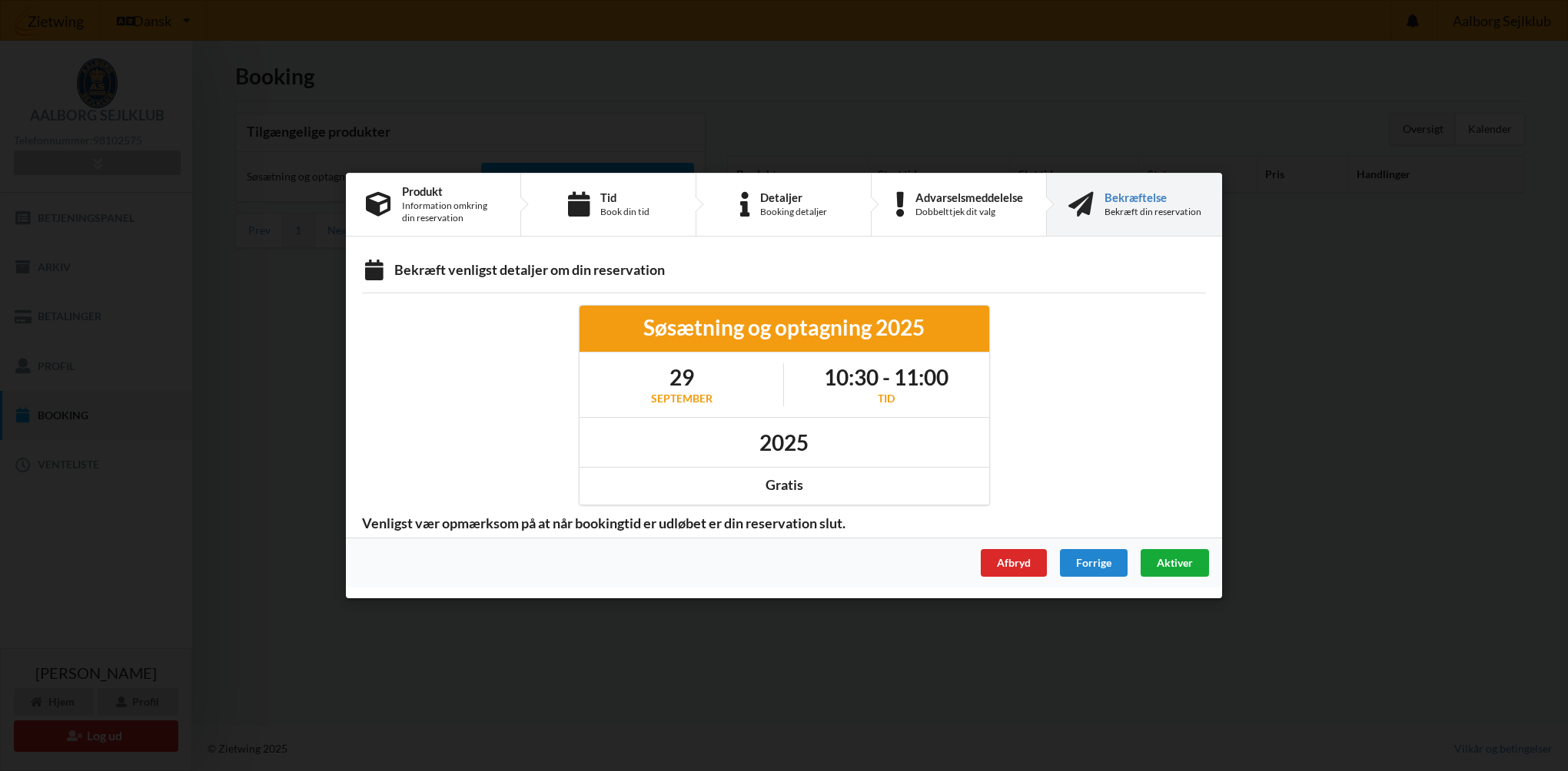
click at [1184, 558] on span "Aktiver" at bounding box center [1174, 563] width 36 height 13
